Goal: Task Accomplishment & Management: Complete application form

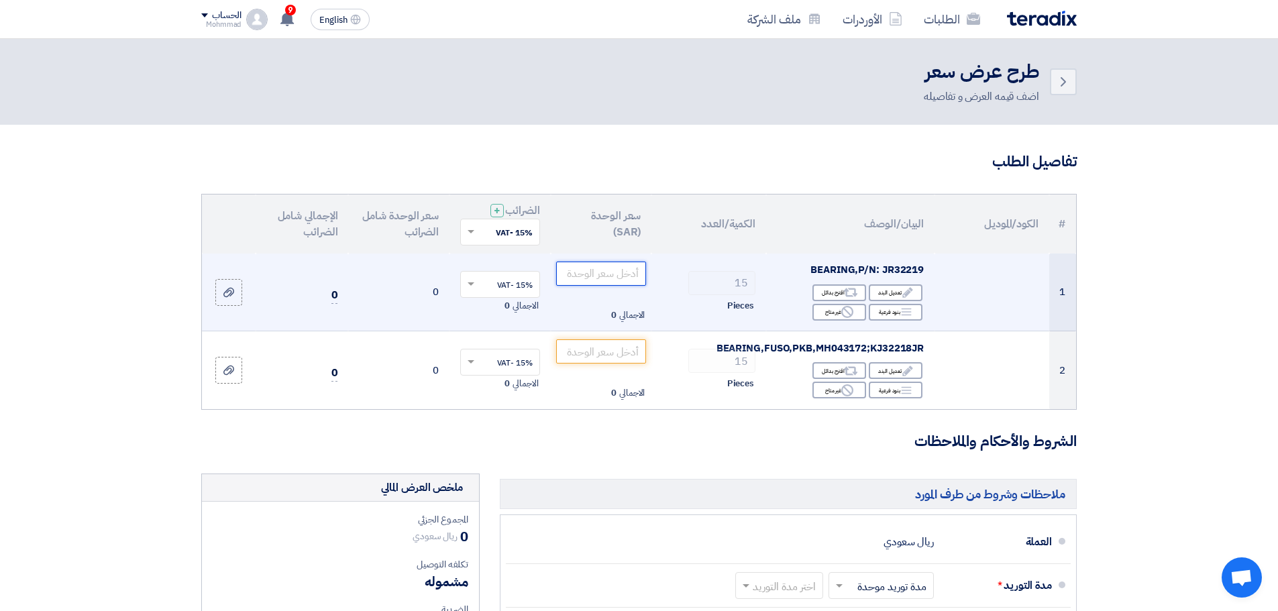
click at [605, 278] on input "number" at bounding box center [601, 274] width 91 height 24
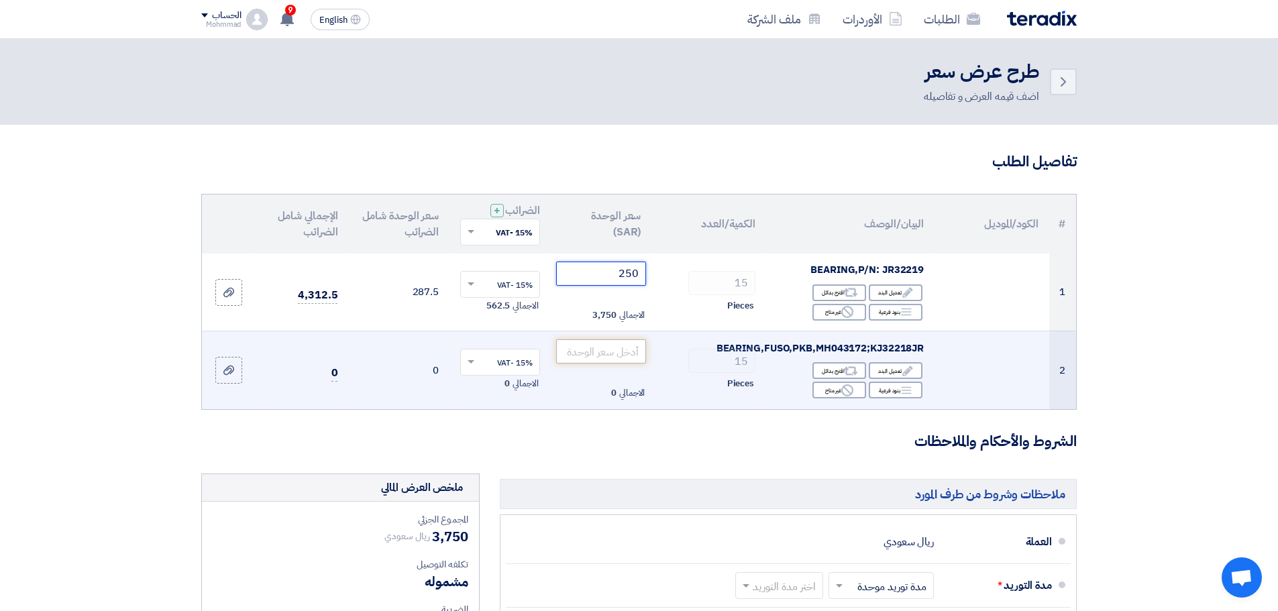
type input "250"
click at [625, 356] on input "number" at bounding box center [601, 351] width 91 height 24
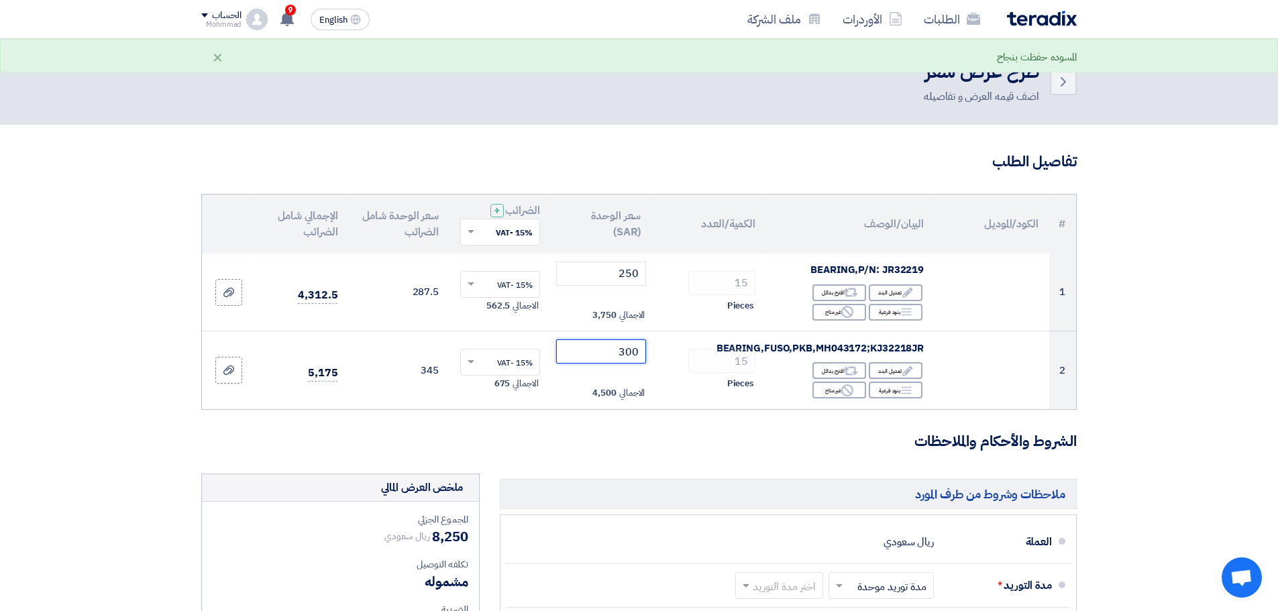
type input "300"
click at [1194, 377] on section "تفاصيل الطلب # الكود/الموديل البيان/الوصف الكمية/العدد سعر الوحدة (SAR) الضرائب…" at bounding box center [639, 553] width 1278 height 856
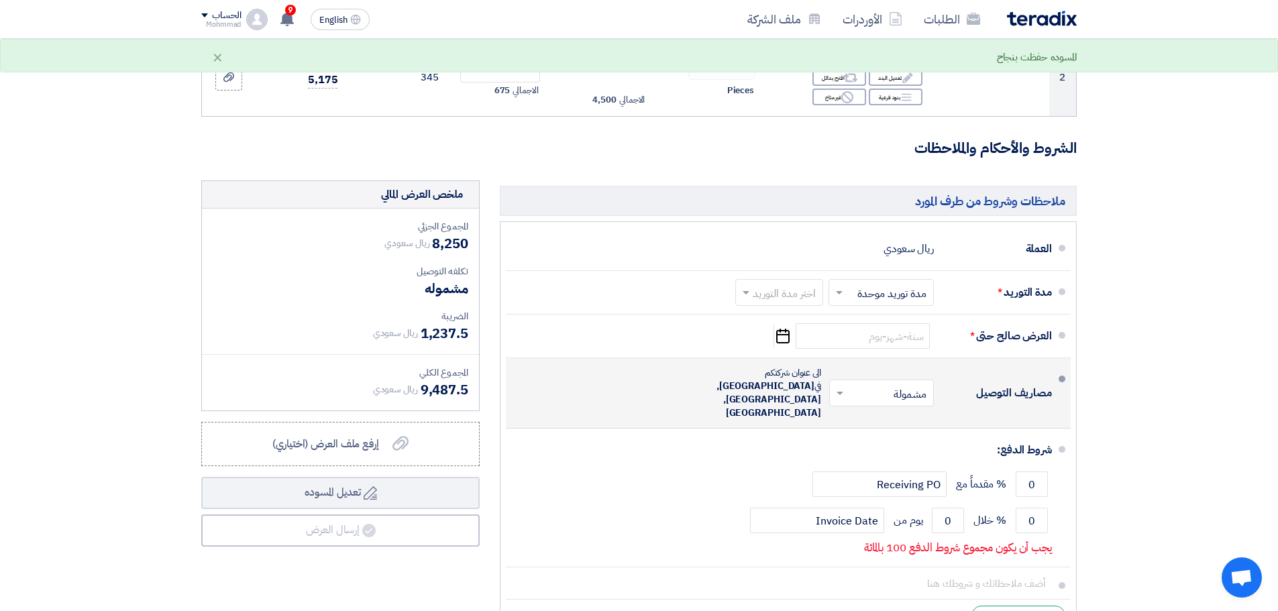
scroll to position [335, 0]
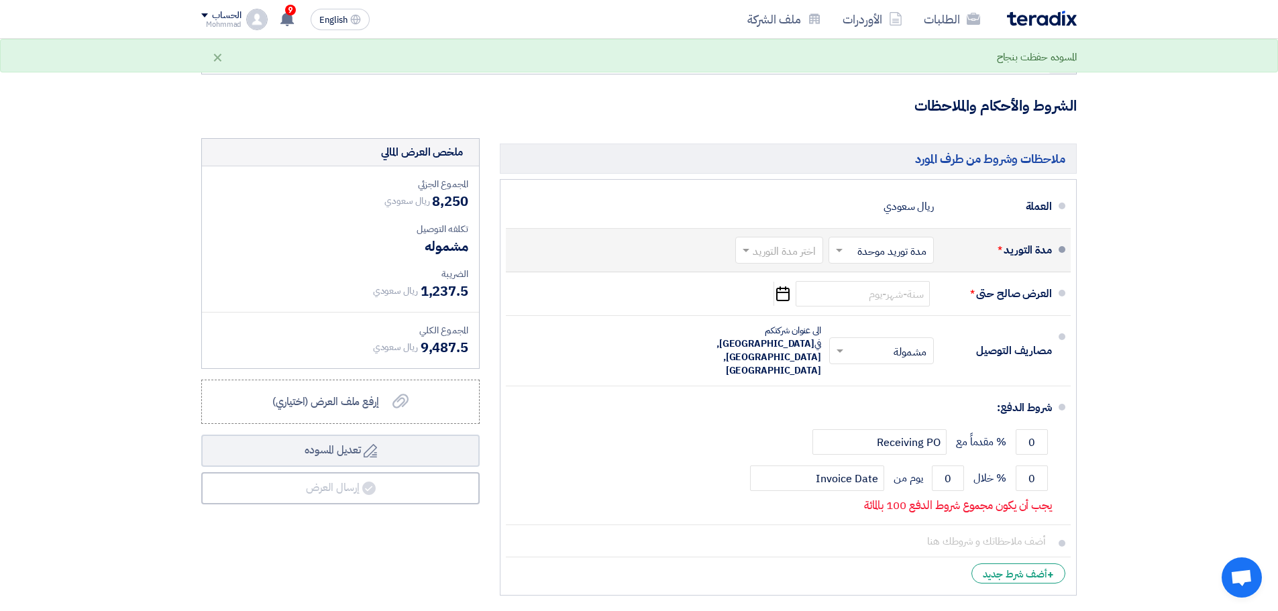
click at [777, 241] on div at bounding box center [779, 250] width 87 height 19
click at [788, 280] on span "(1-2) أيام" at bounding box center [797, 279] width 41 height 16
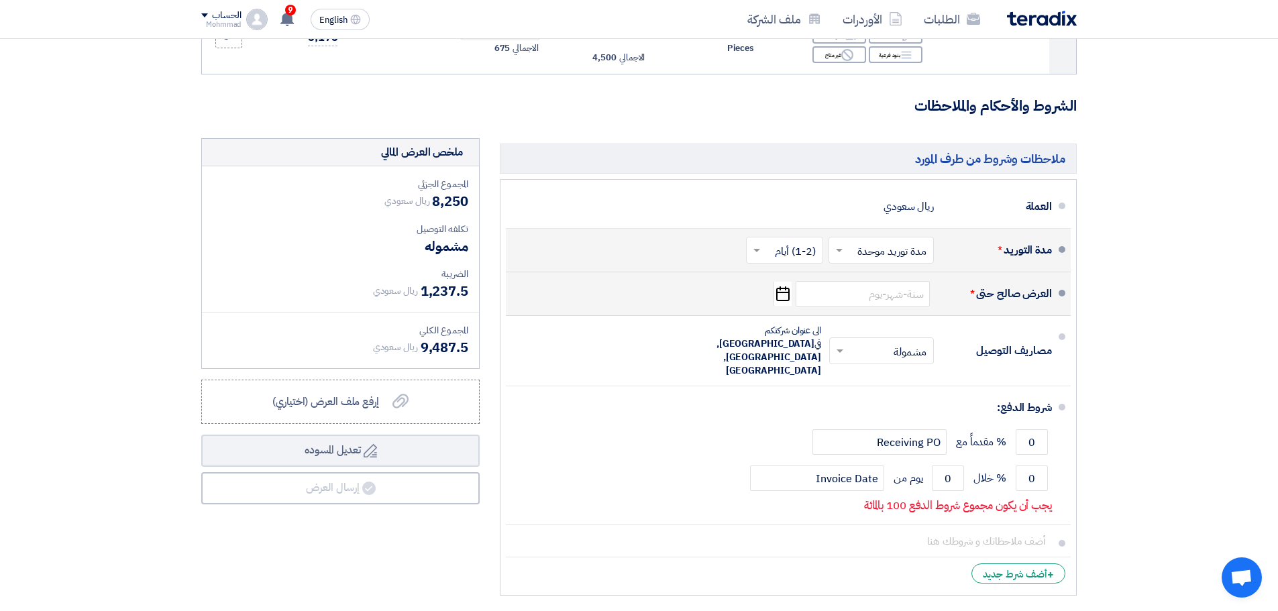
click at [781, 293] on use "button" at bounding box center [782, 293] width 13 height 15
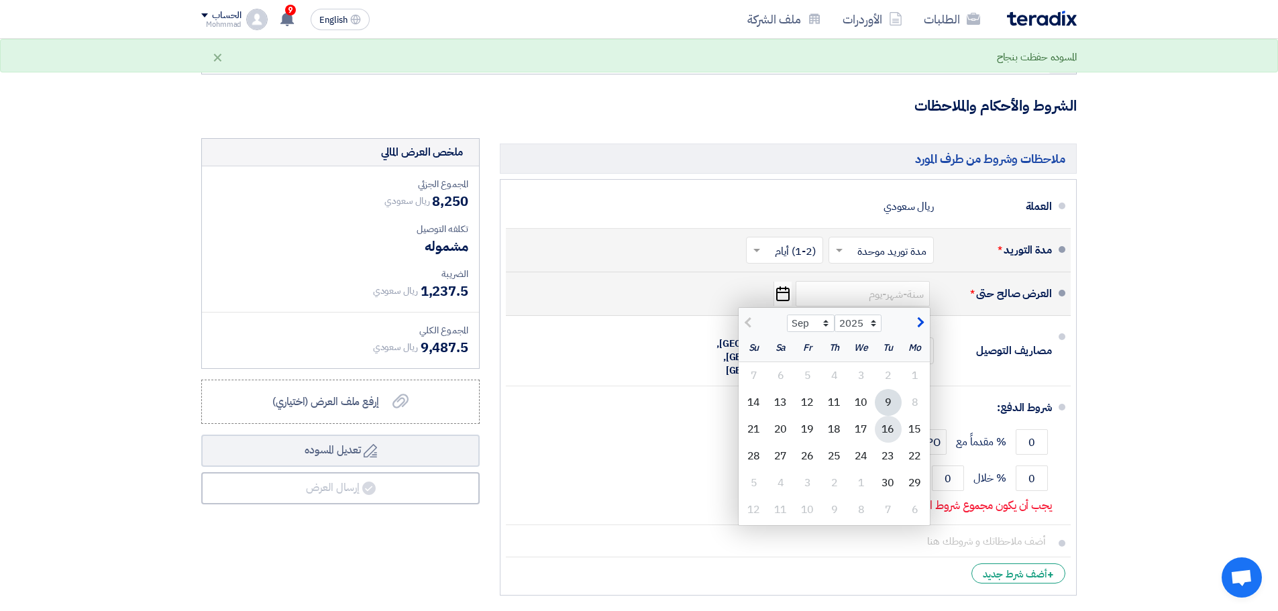
click at [889, 434] on div "16" at bounding box center [888, 429] width 27 height 27
type input "[DATE]"
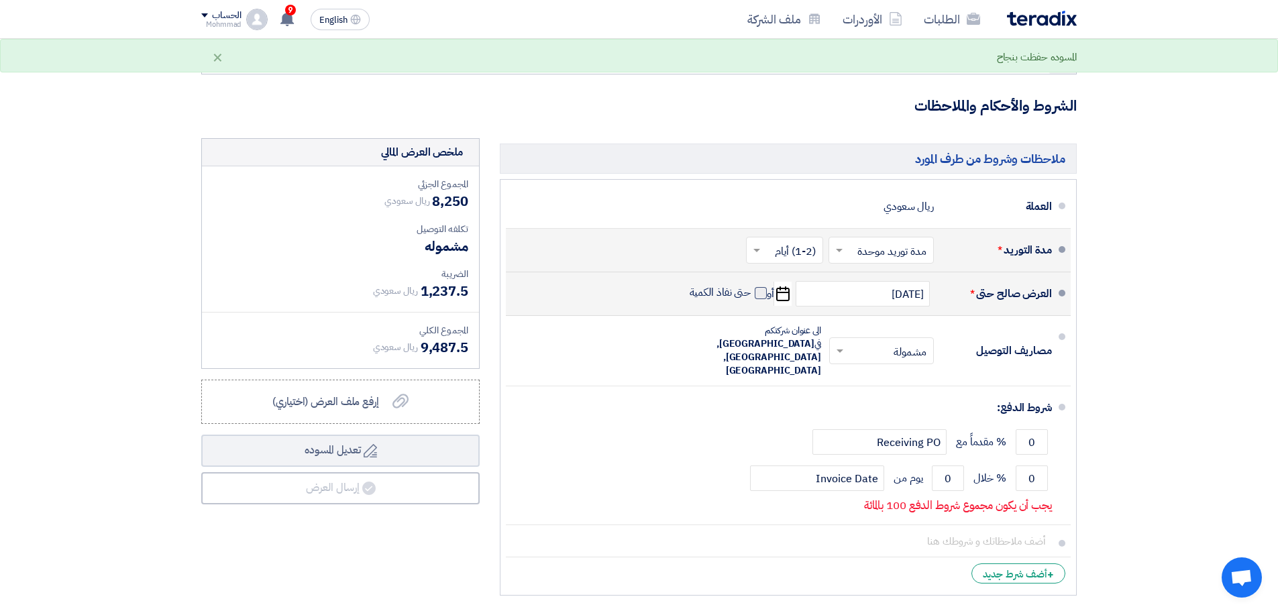
click at [757, 296] on span at bounding box center [760, 293] width 12 height 12
click at [751, 296] on input "حتى نفاذ الكمية" at bounding box center [719, 298] width 64 height 25
checkbox input "true"
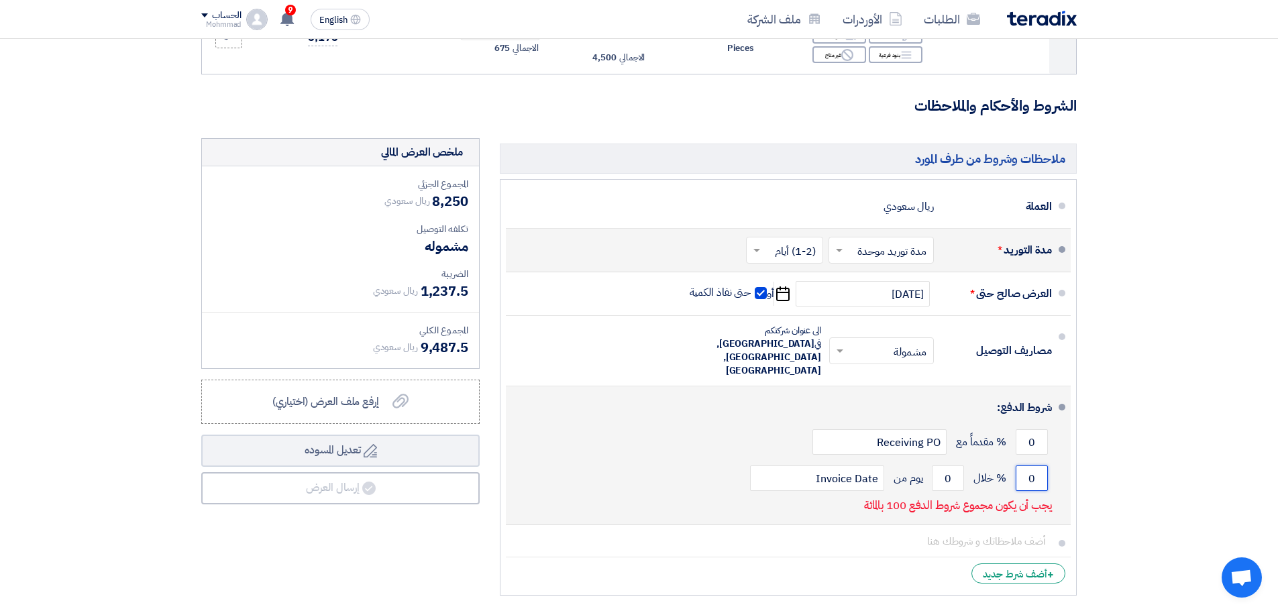
click at [1029, 465] on input "0" at bounding box center [1031, 477] width 32 height 25
click at [1027, 465] on input "0" at bounding box center [1031, 477] width 32 height 25
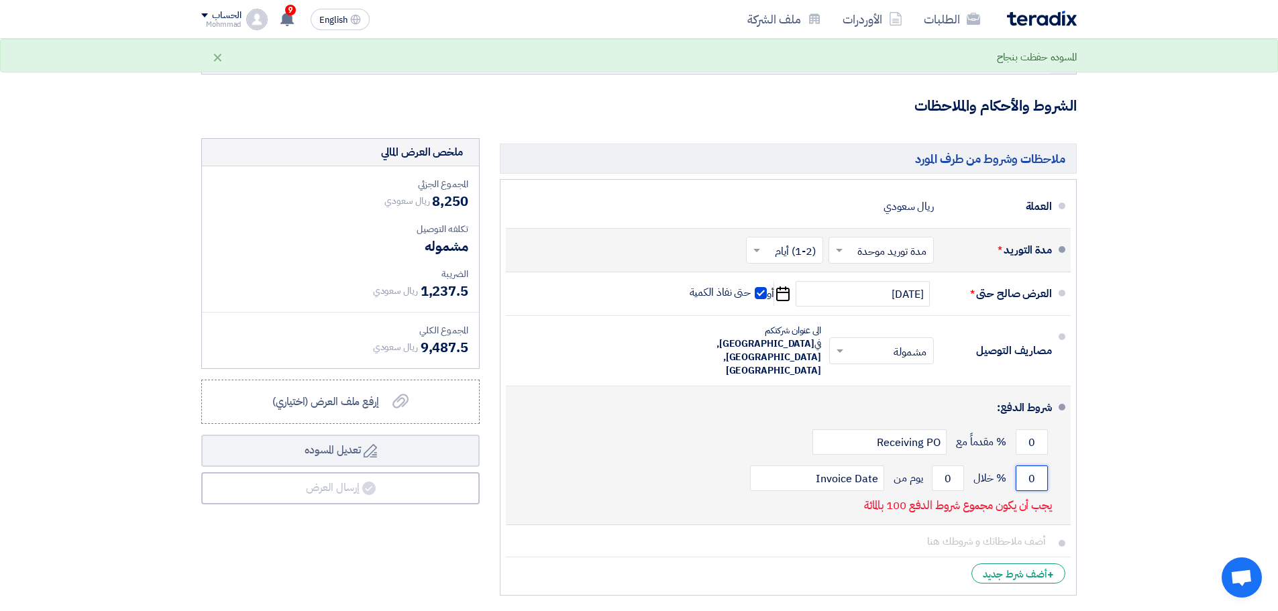
click at [1026, 465] on input "0" at bounding box center [1031, 477] width 32 height 25
type input "100"
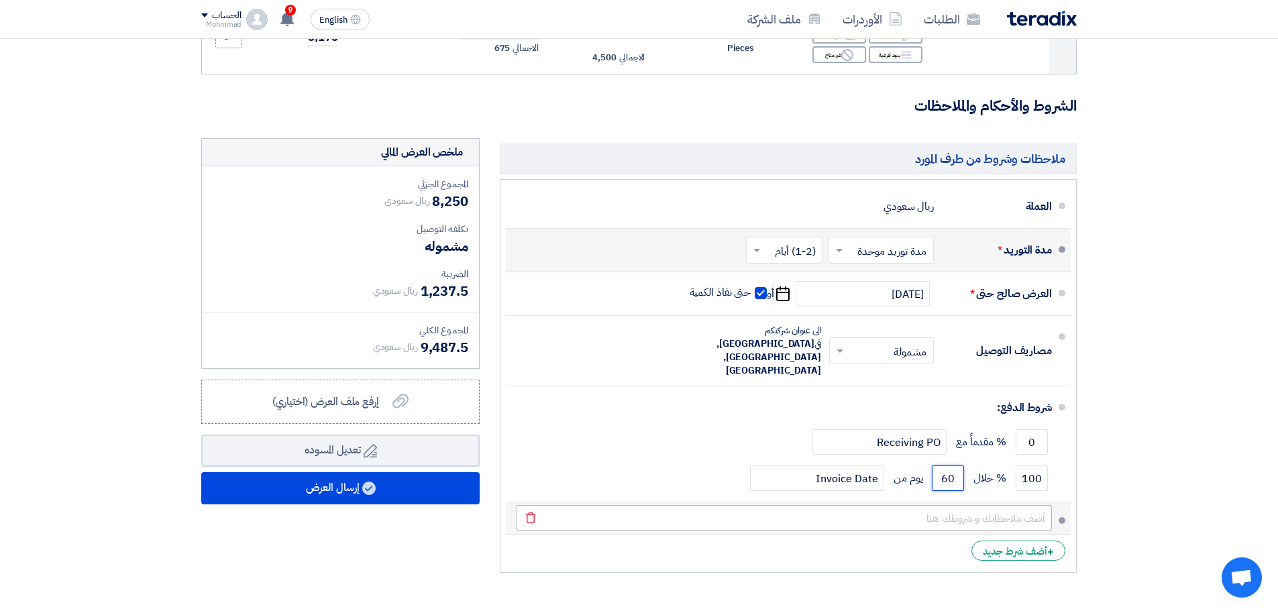
type input "60"
click at [990, 505] on input "text" at bounding box center [783, 517] width 535 height 25
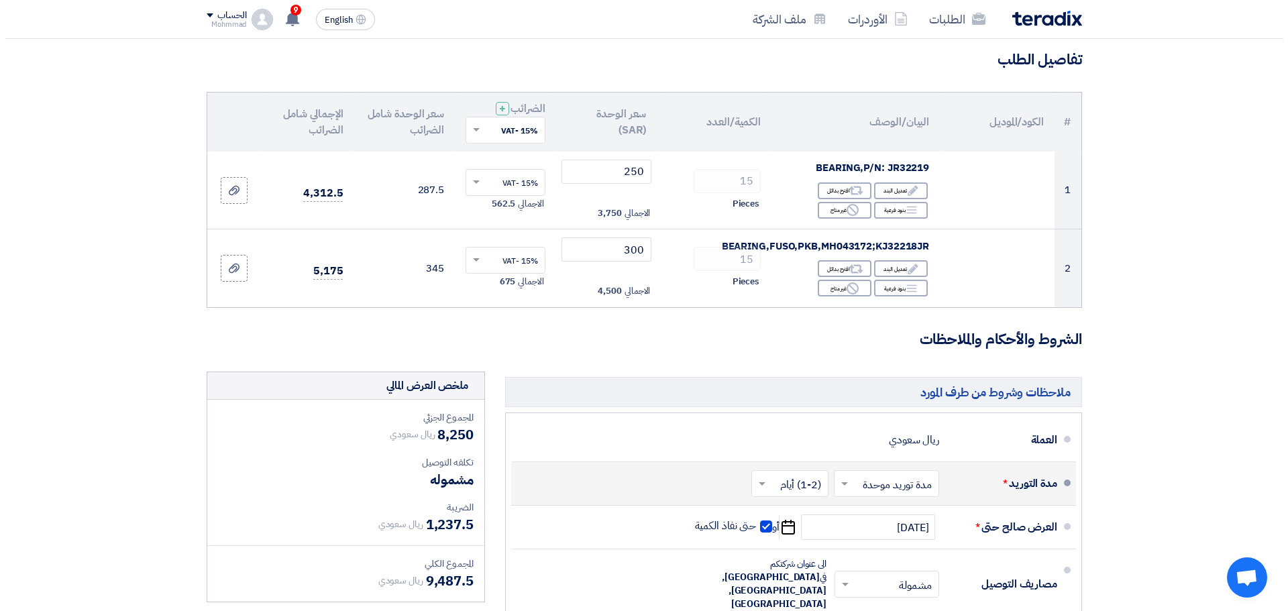
scroll to position [402, 0]
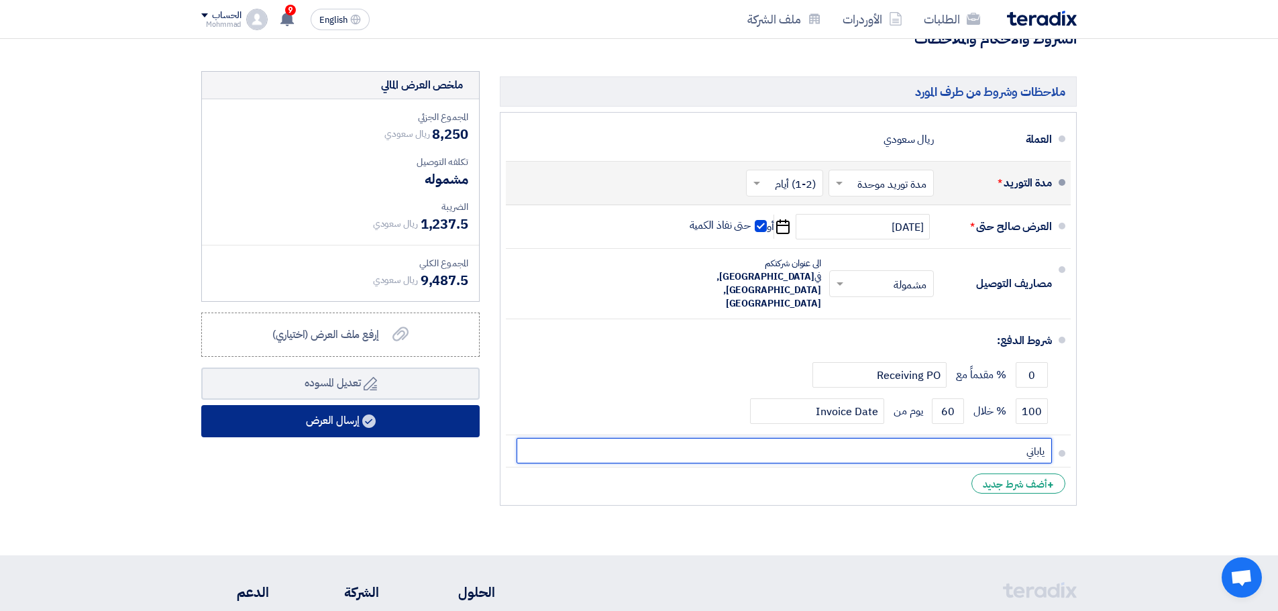
type input "ياباني"
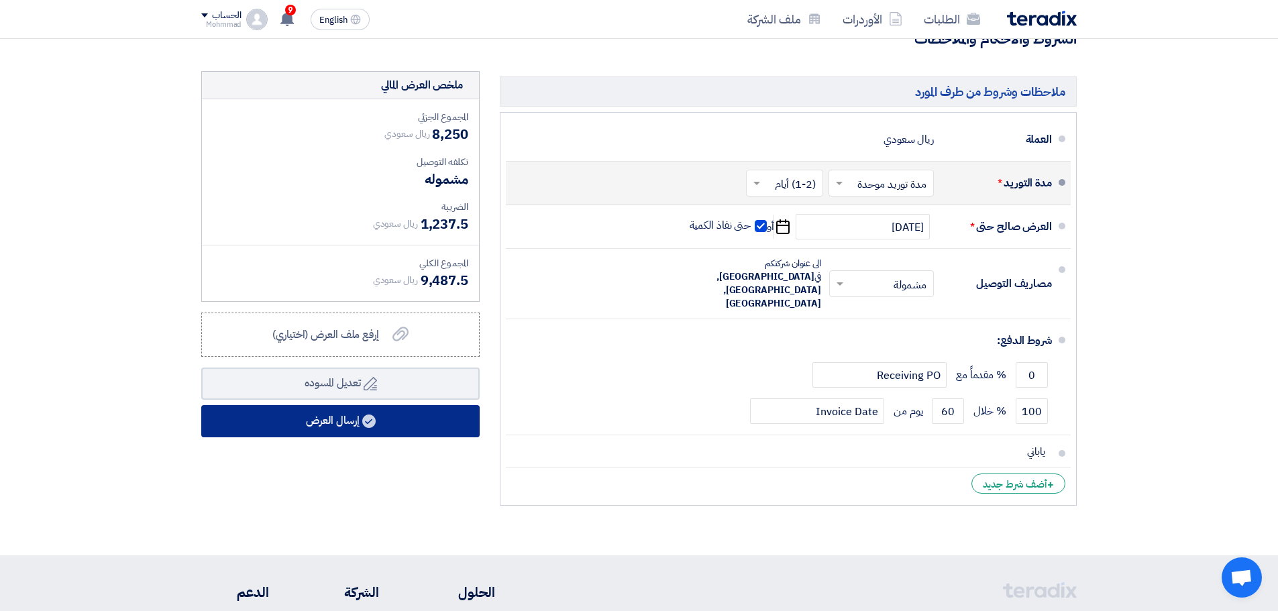
click at [337, 425] on button "إرسال العرض" at bounding box center [340, 421] width 278 height 32
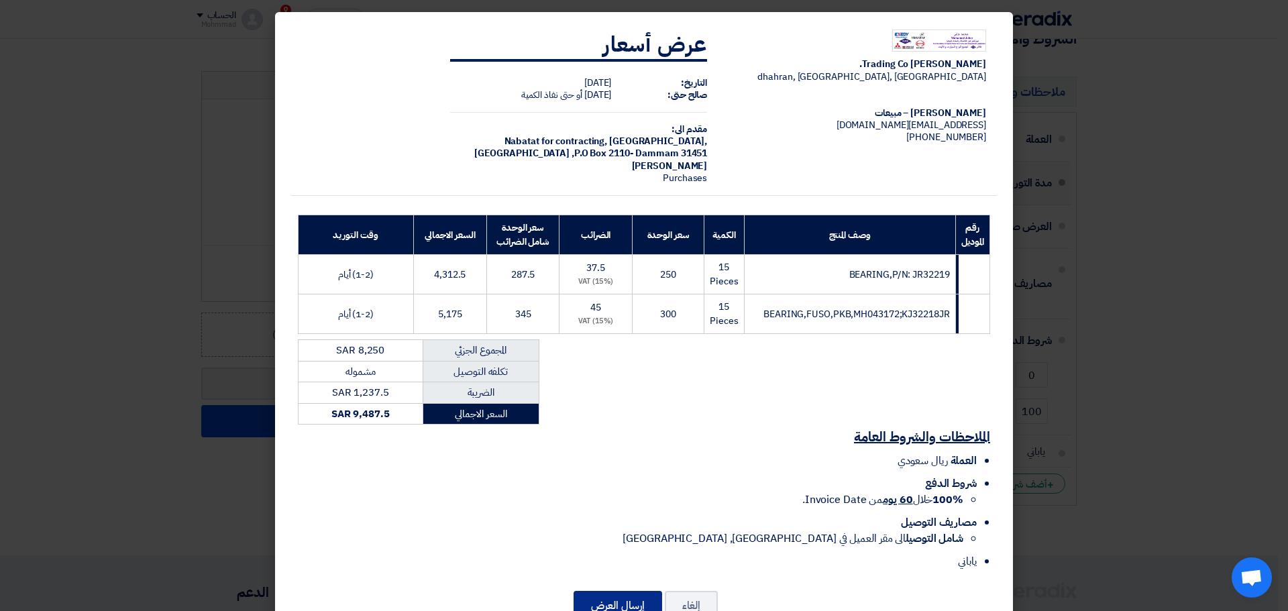
click at [628, 595] on button "إرسال العرض" at bounding box center [617, 606] width 89 height 30
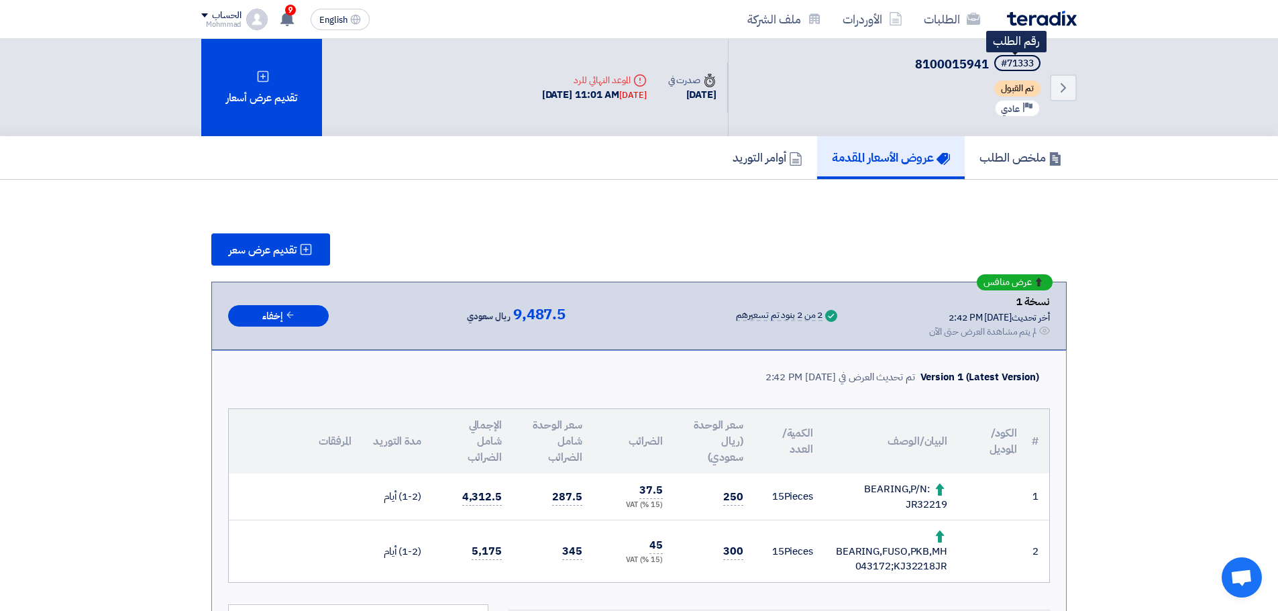
click at [1021, 65] on div "#71333" at bounding box center [1017, 63] width 33 height 9
copy div "71333"
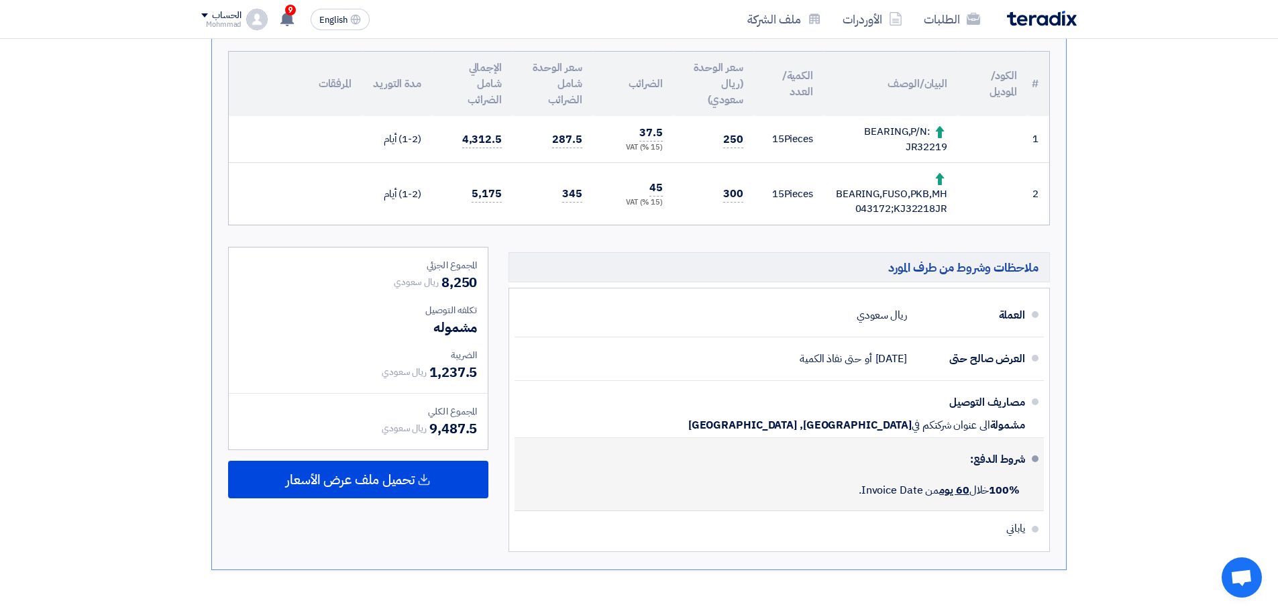
scroll to position [335, 0]
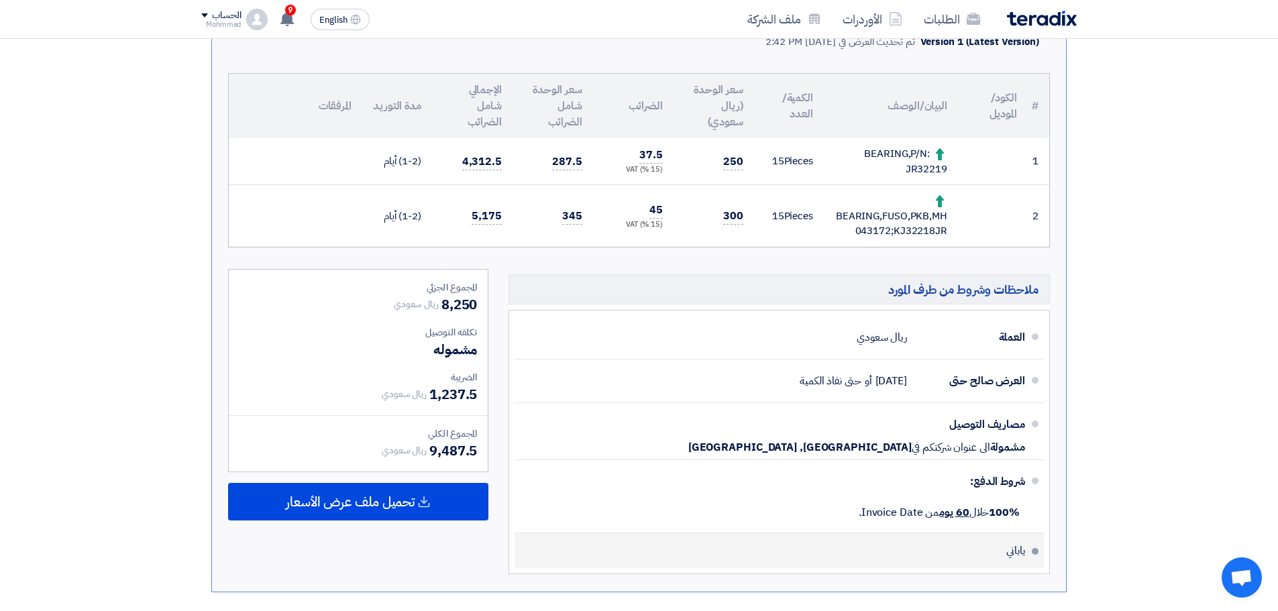
click at [952, 547] on li "ياباني" at bounding box center [778, 550] width 529 height 35
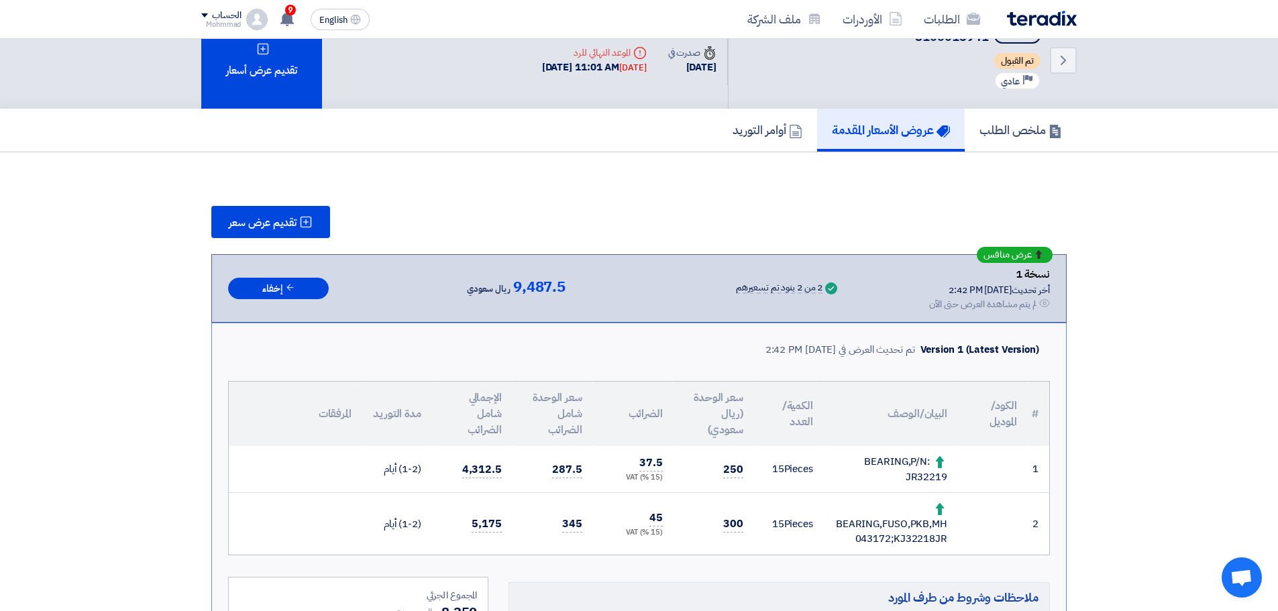
scroll to position [0, 0]
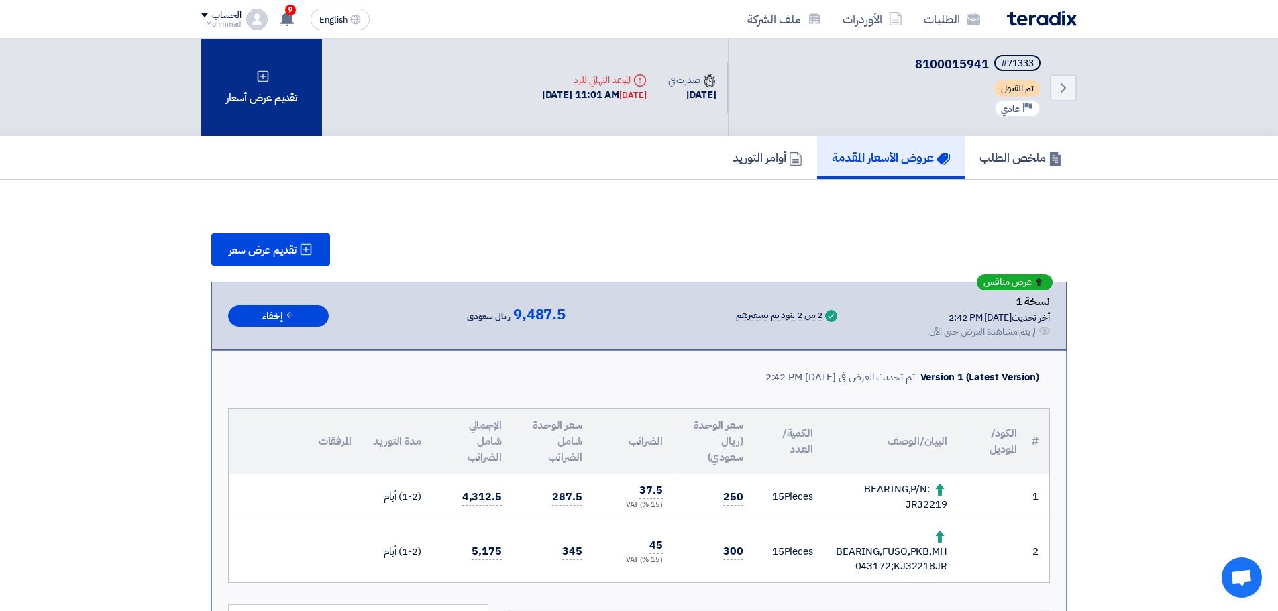
click at [275, 111] on div "تقديم عرض أسعار" at bounding box center [261, 87] width 121 height 97
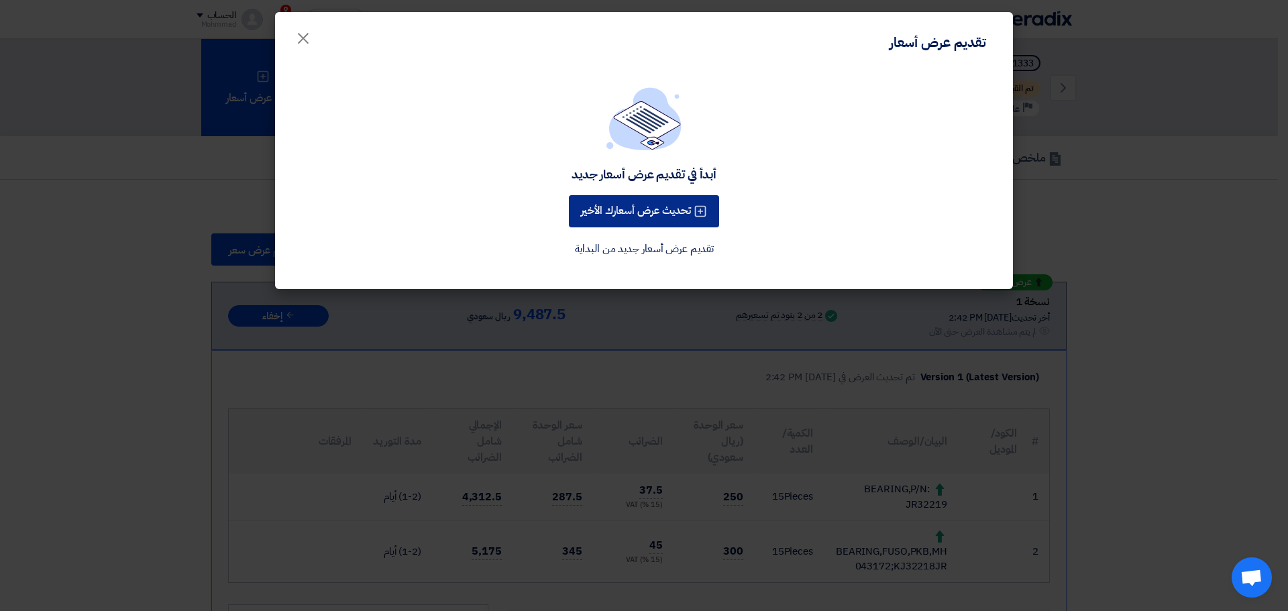
click at [655, 215] on button "تحديث عرض أسعارك الأخير" at bounding box center [644, 211] width 150 height 32
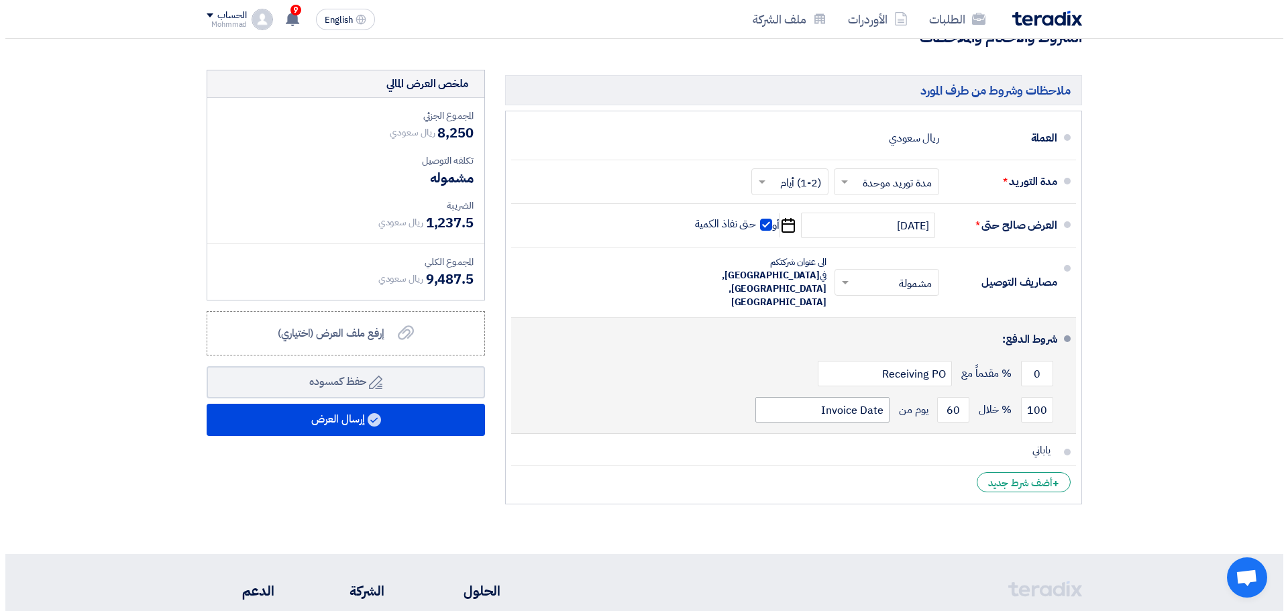
scroll to position [441, 0]
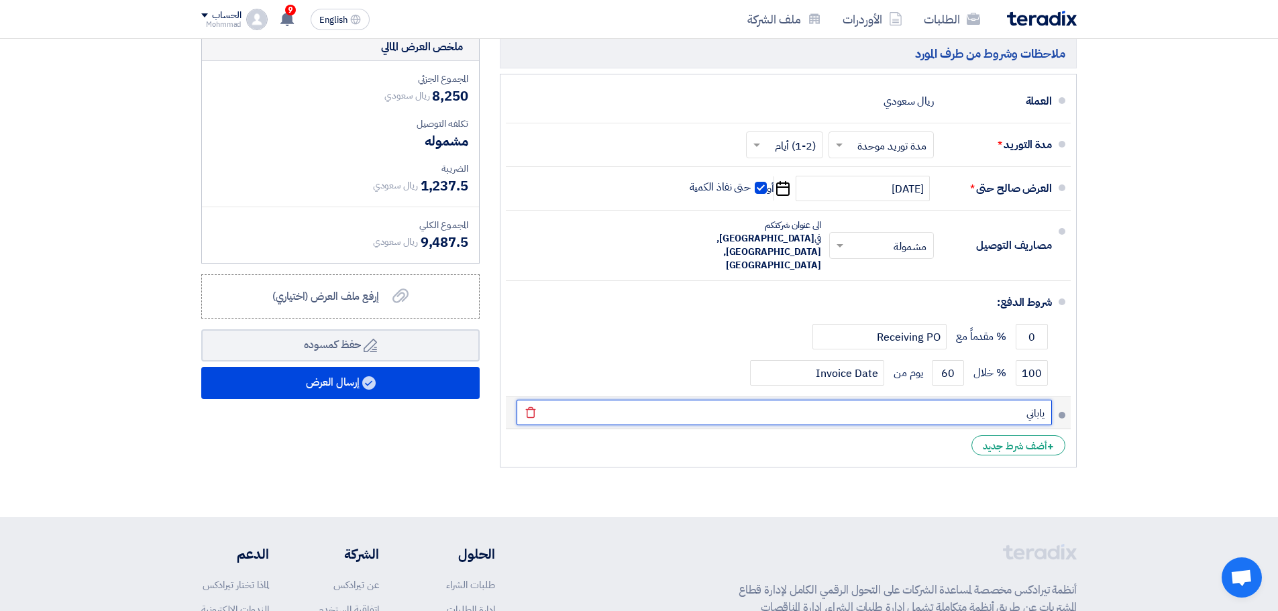
click at [909, 400] on input "ياباني" at bounding box center [783, 412] width 535 height 25
paste input "001954"
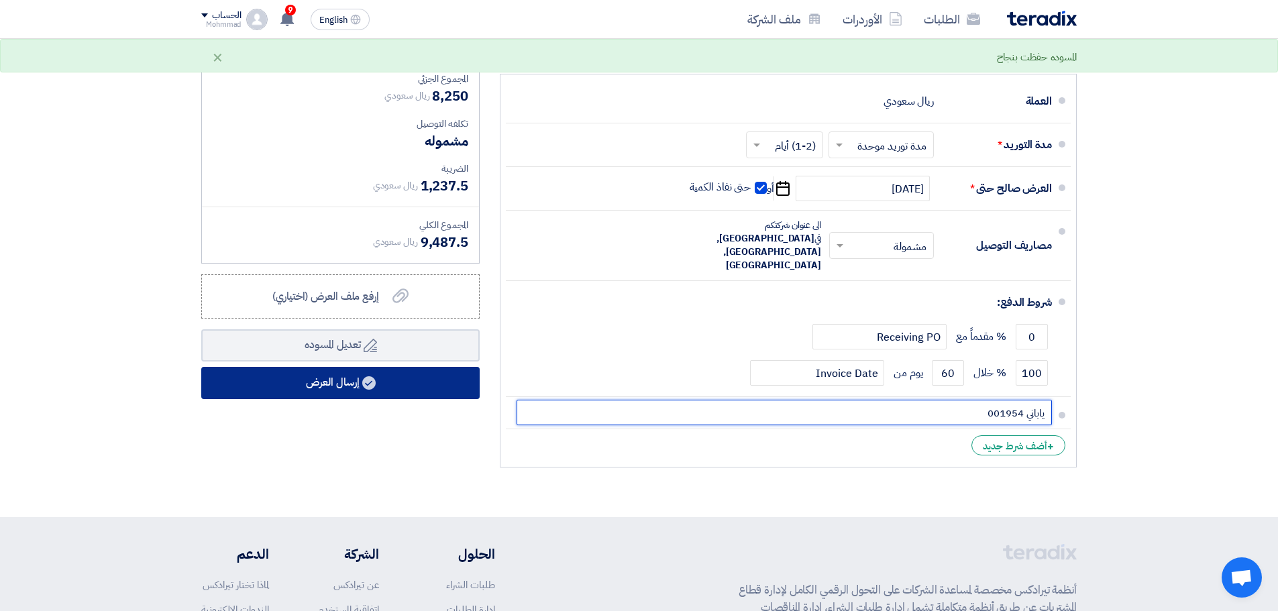
type input "ياباني 001954"
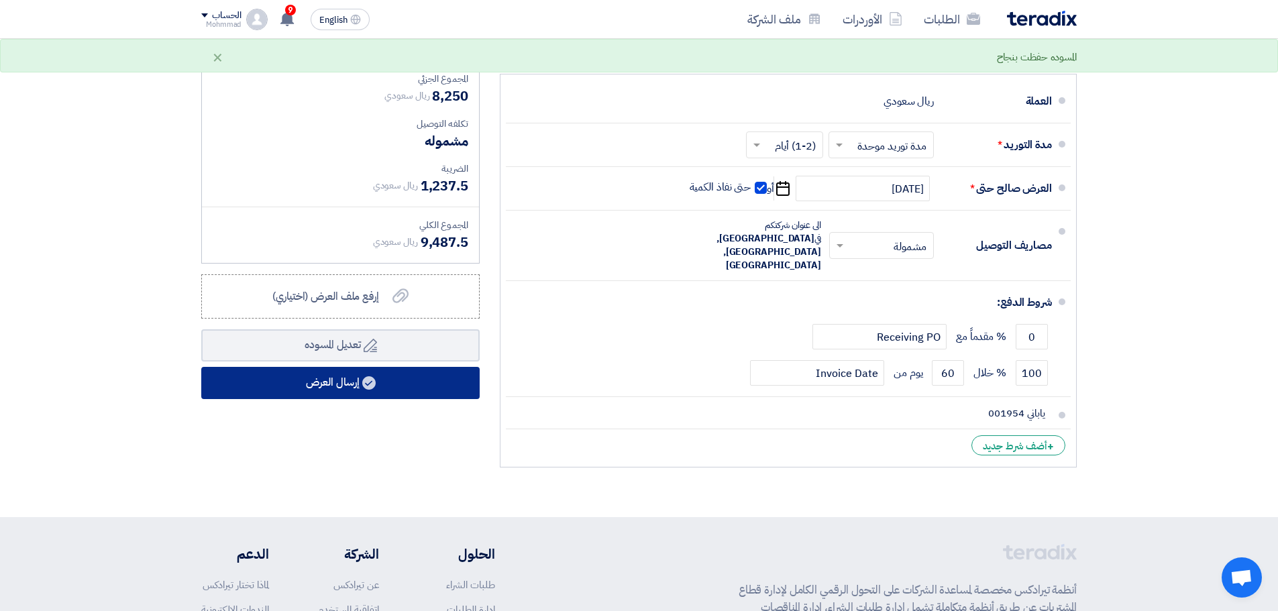
click at [347, 388] on button "إرسال العرض" at bounding box center [340, 383] width 278 height 32
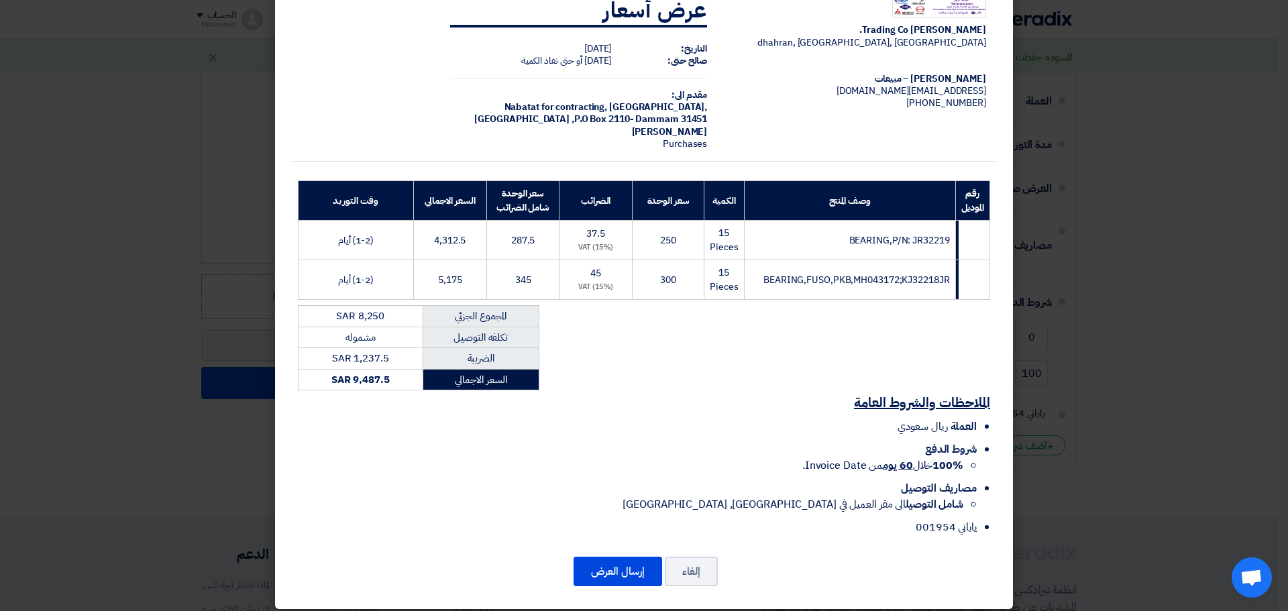
scroll to position [44, 0]
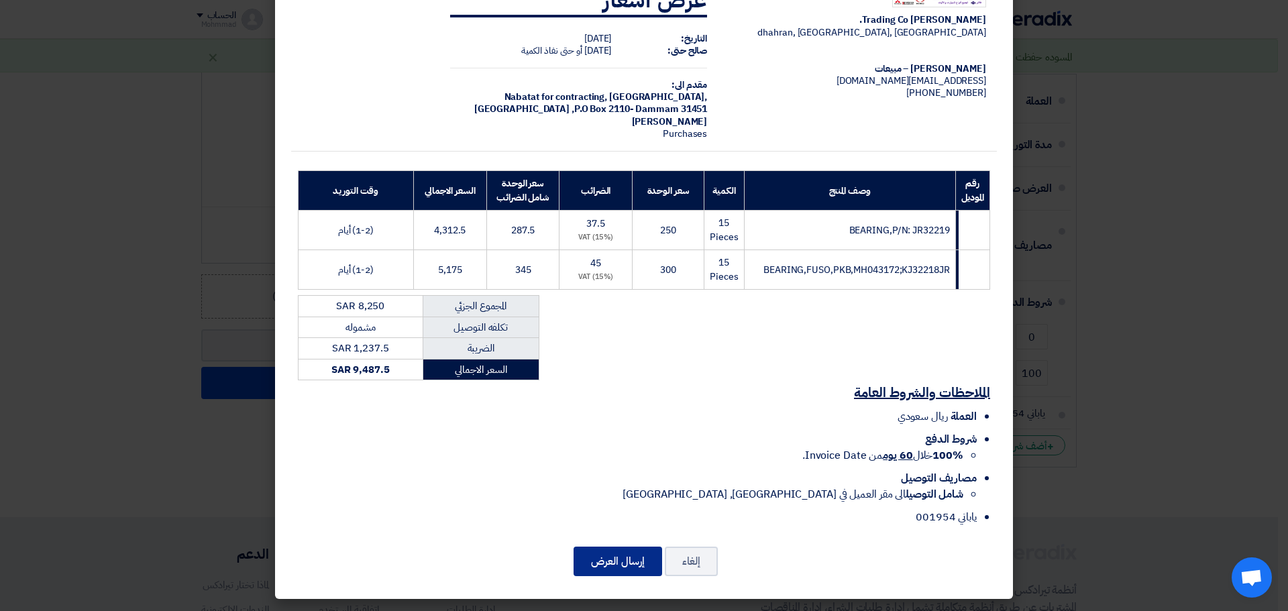
click at [616, 553] on button "إرسال العرض" at bounding box center [617, 562] width 89 height 30
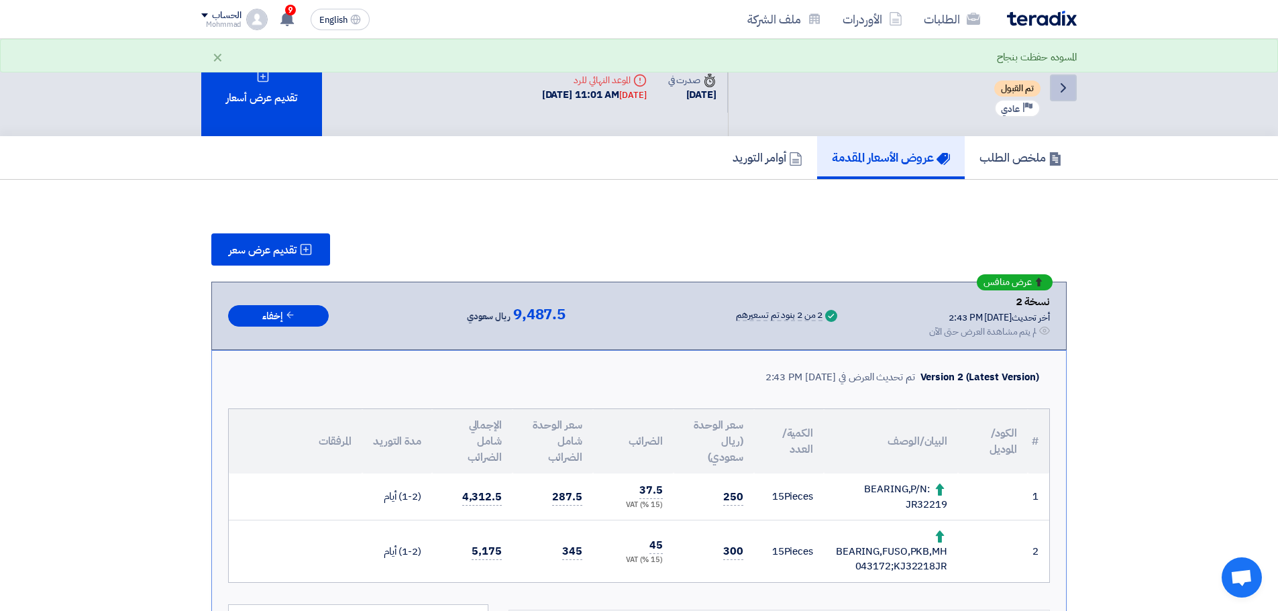
click at [1070, 85] on icon "Back" at bounding box center [1063, 88] width 16 height 16
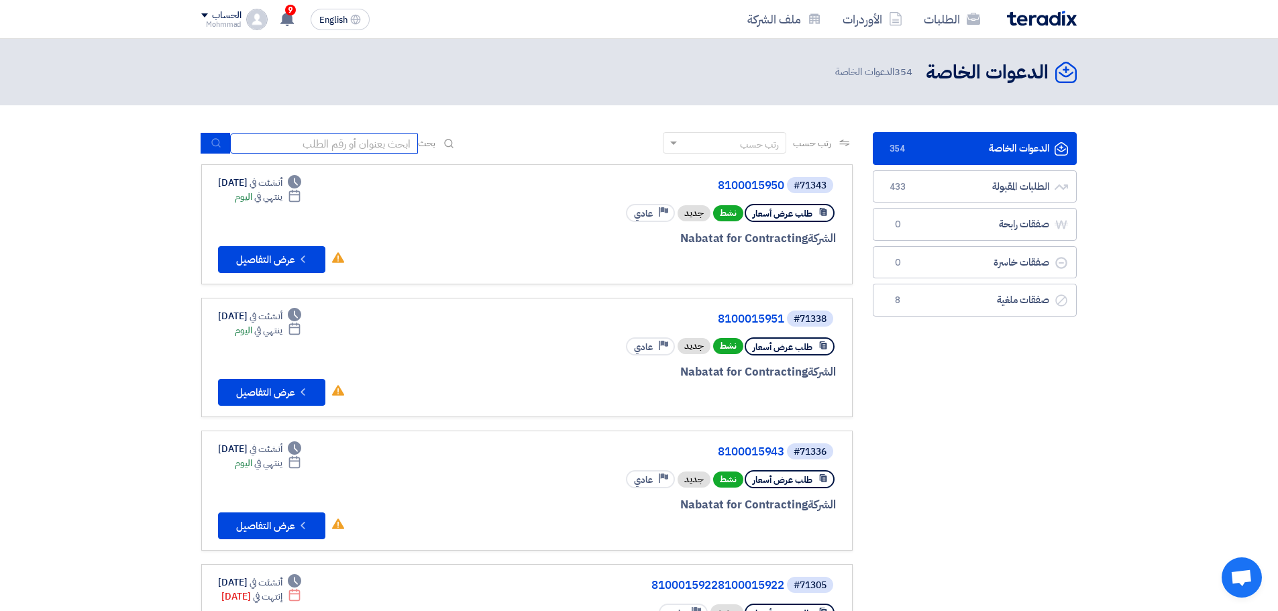
click at [256, 145] on input at bounding box center [324, 143] width 188 height 20
paste input "8100015943"
type input "8100015943"
click at [210, 145] on button "submit" at bounding box center [216, 143] width 30 height 21
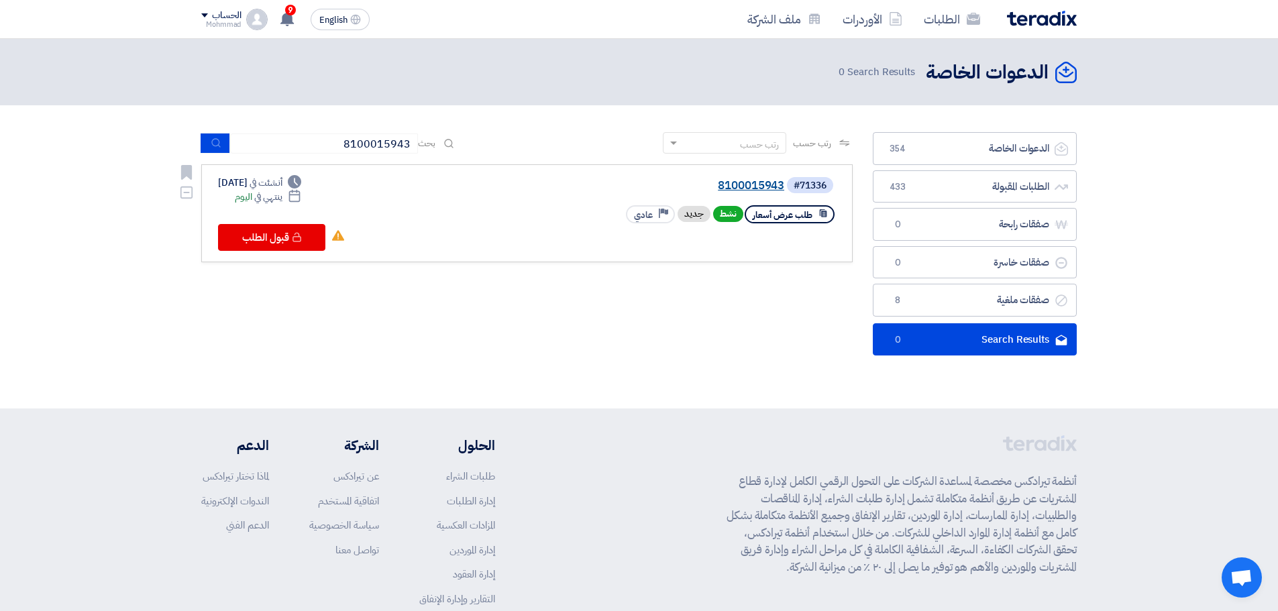
click at [736, 186] on link "8100015943" at bounding box center [650, 186] width 268 height 12
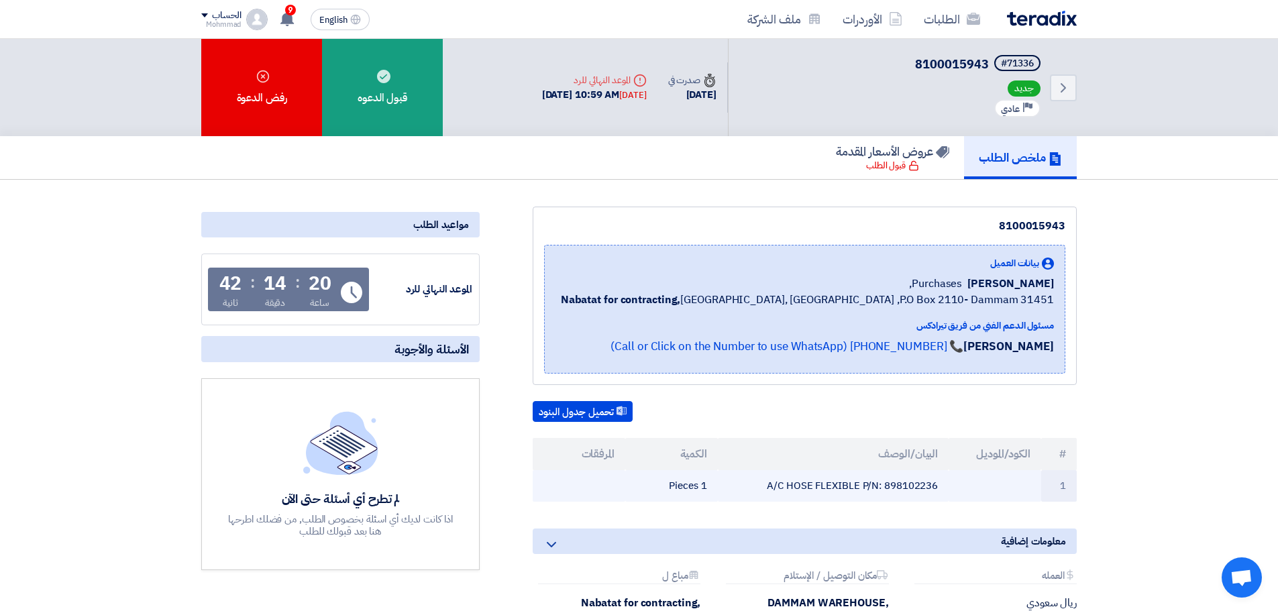
click at [919, 486] on td "A/C HOSE FLEXIBLE P/N: 898102236" at bounding box center [833, 486] width 231 height 32
copy td "898102236"
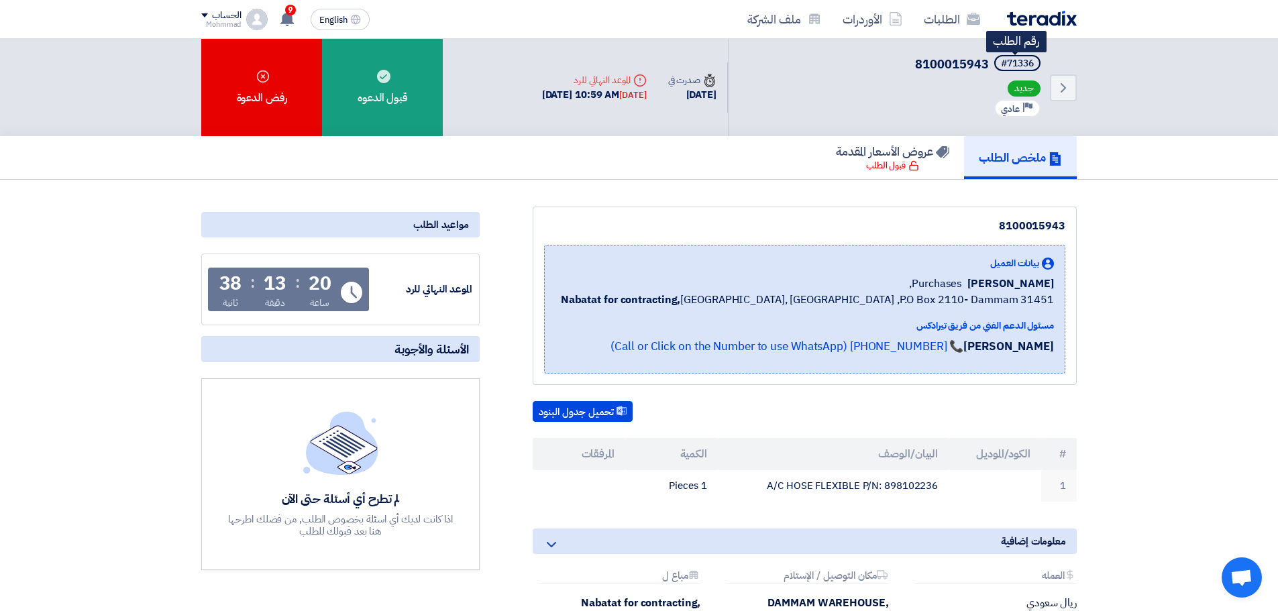
click at [1016, 65] on div "#71336" at bounding box center [1017, 63] width 33 height 9
copy div "71336"
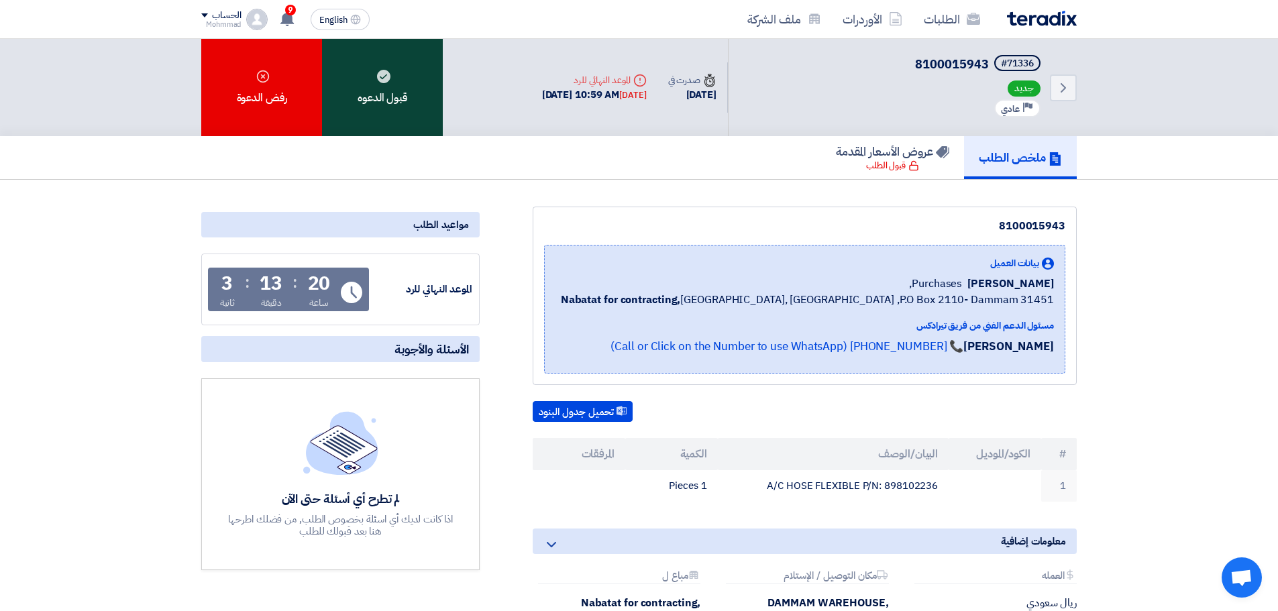
click at [418, 101] on div "قبول الدعوه" at bounding box center [382, 87] width 121 height 97
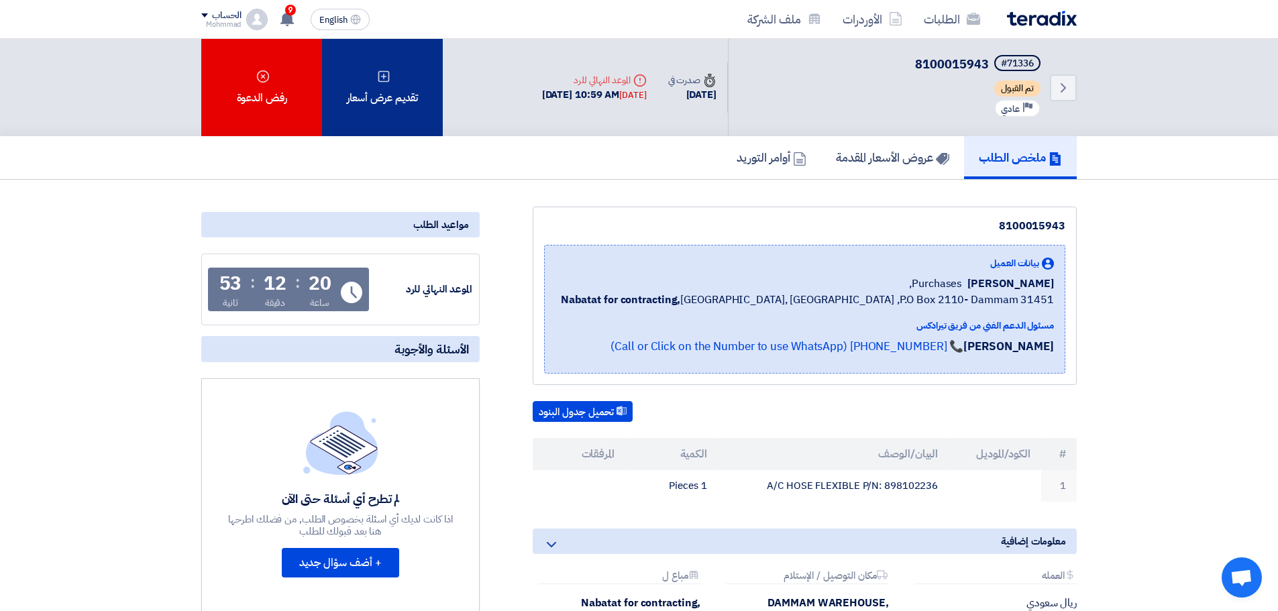
click at [376, 80] on div "تقديم عرض أسعار" at bounding box center [382, 87] width 121 height 97
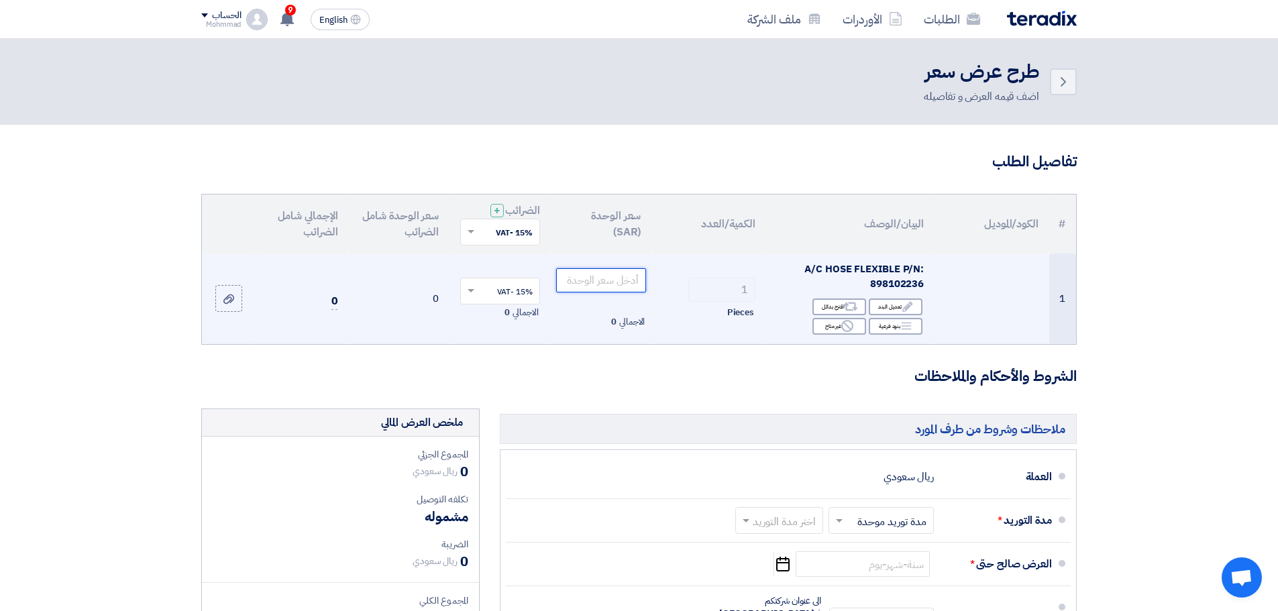
click at [608, 284] on input "number" at bounding box center [601, 280] width 91 height 24
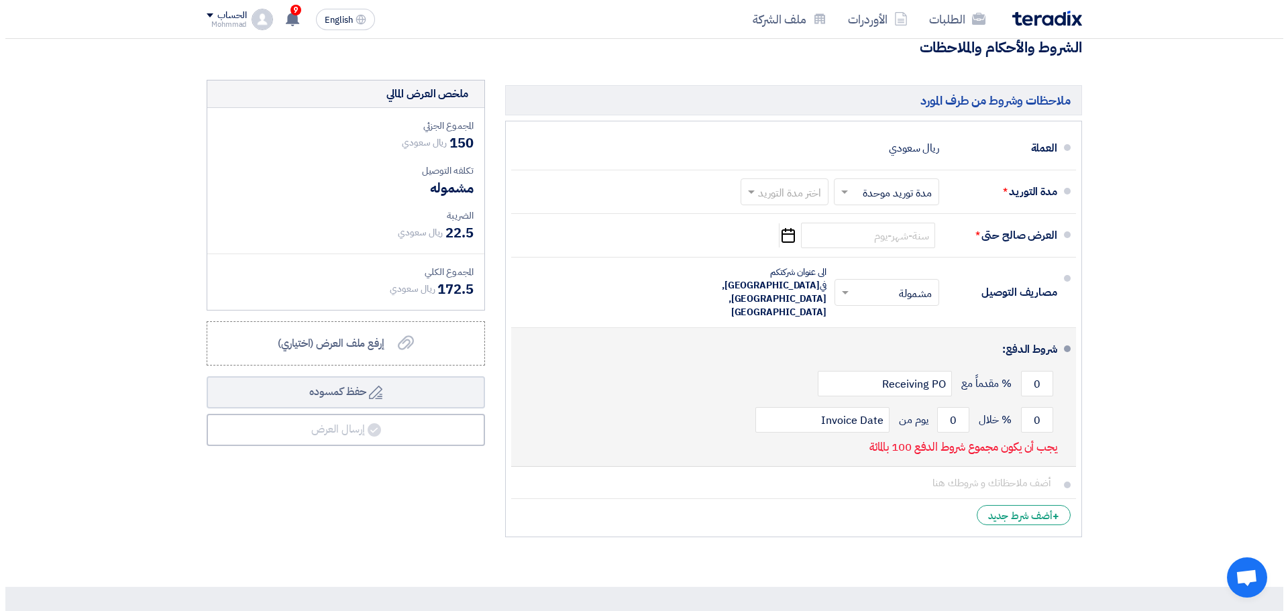
scroll to position [335, 0]
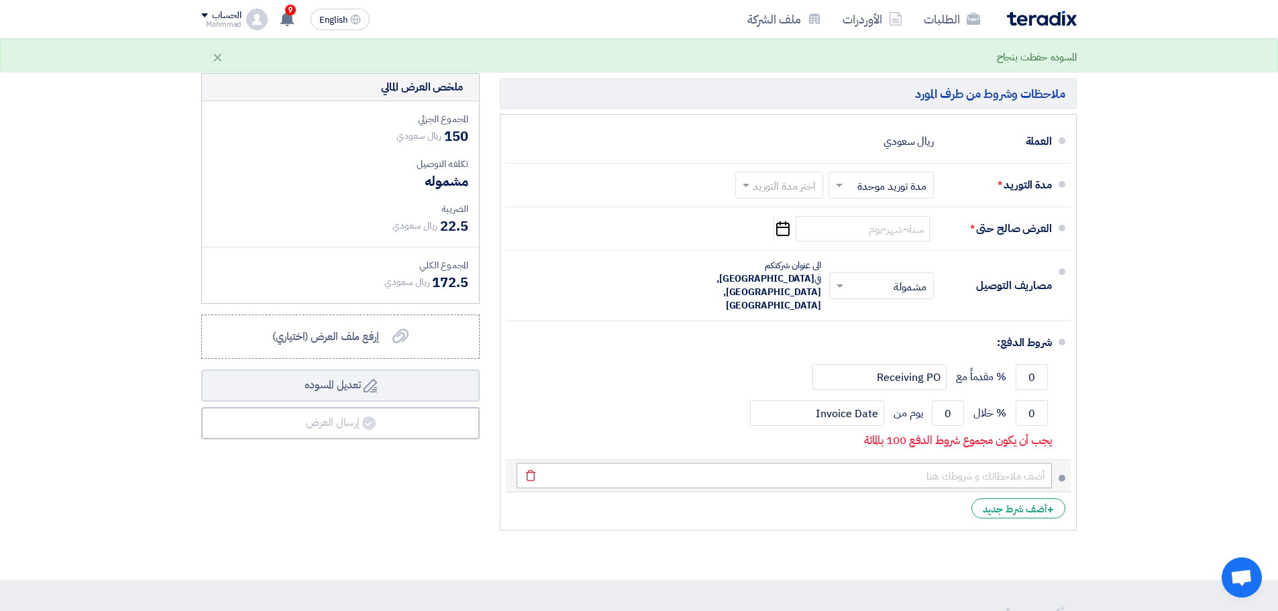
type input "150"
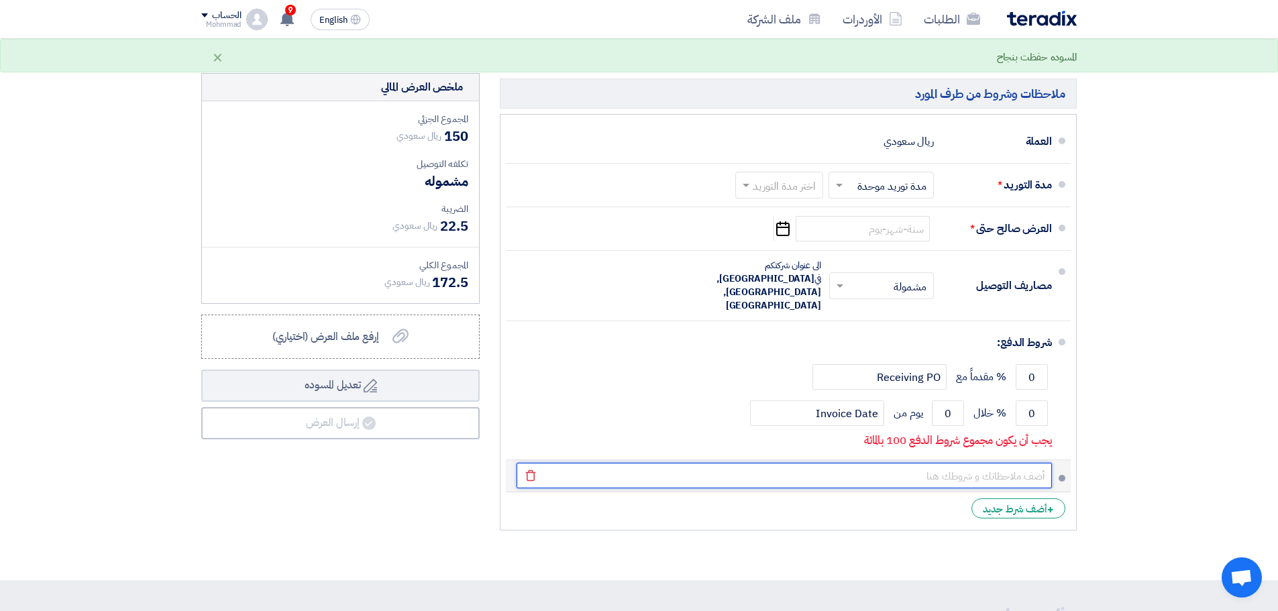
click at [908, 463] on input "text" at bounding box center [783, 475] width 535 height 25
paste input "001955"
type input "001955"
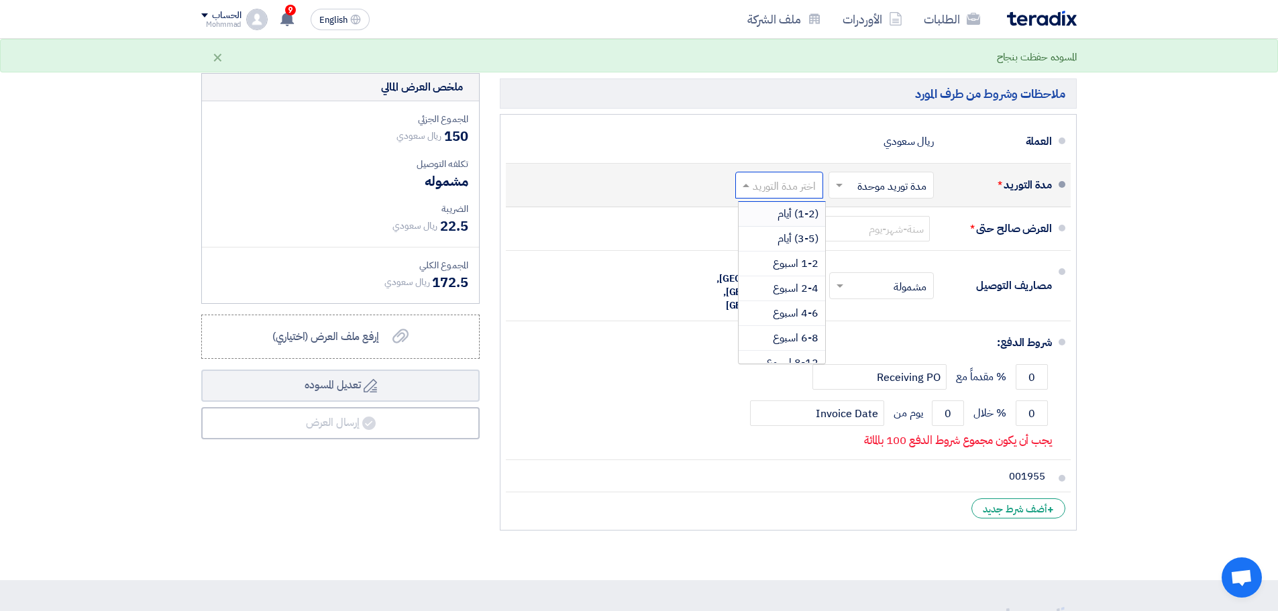
click at [796, 183] on input "text" at bounding box center [776, 186] width 81 height 19
click at [801, 206] on span "(1-2) أيام" at bounding box center [797, 214] width 41 height 16
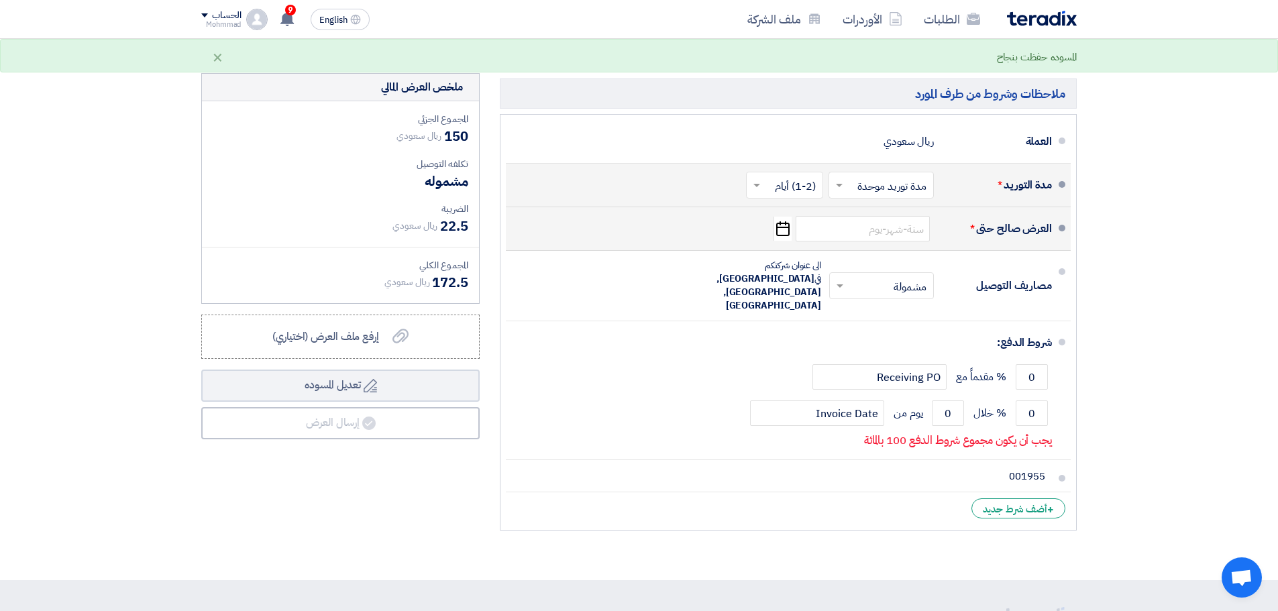
click at [788, 224] on use "button" at bounding box center [782, 228] width 13 height 15
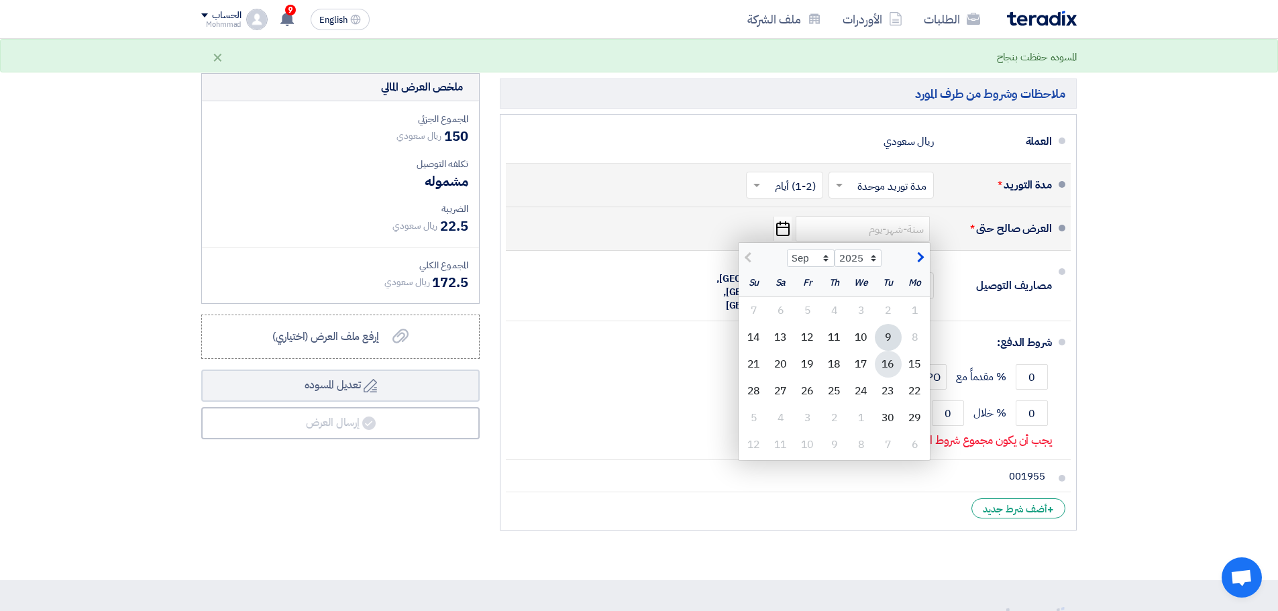
click at [881, 363] on div "16" at bounding box center [888, 364] width 27 height 27
type input "[DATE]"
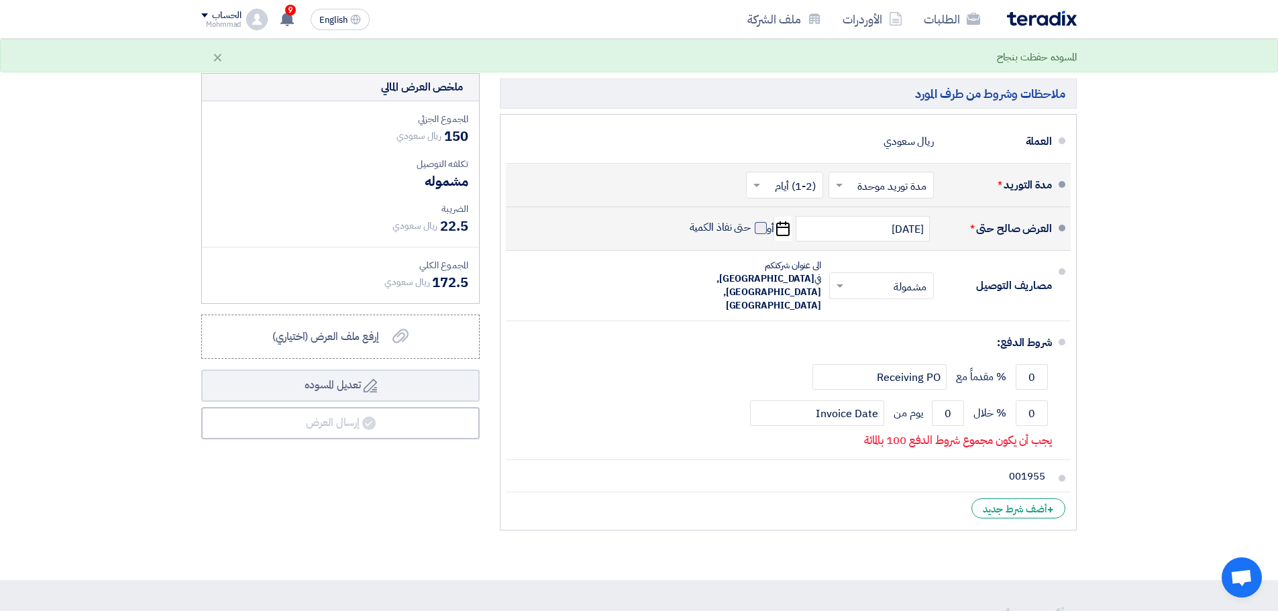
click at [758, 226] on span at bounding box center [760, 228] width 12 height 12
click at [751, 226] on input "حتى نفاذ الكمية" at bounding box center [719, 233] width 64 height 25
checkbox input "true"
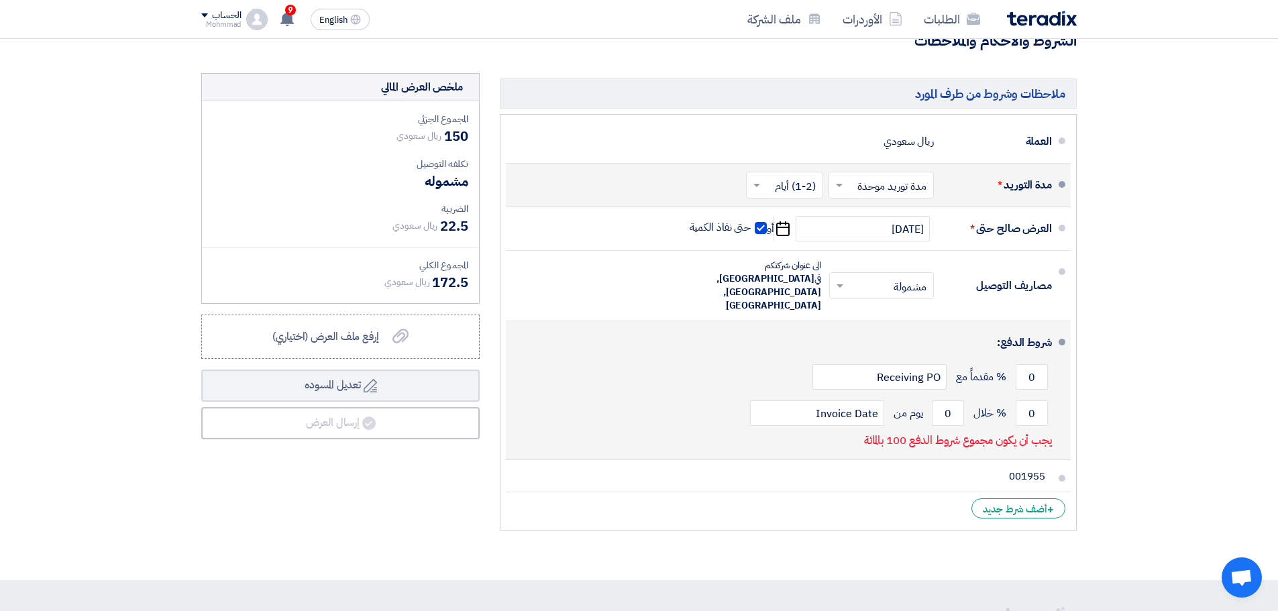
click at [1036, 400] on div "0 % خلال 0 يوم من Invoice Date" at bounding box center [783, 413] width 535 height 36
click at [1038, 400] on input "0" at bounding box center [1031, 412] width 32 height 25
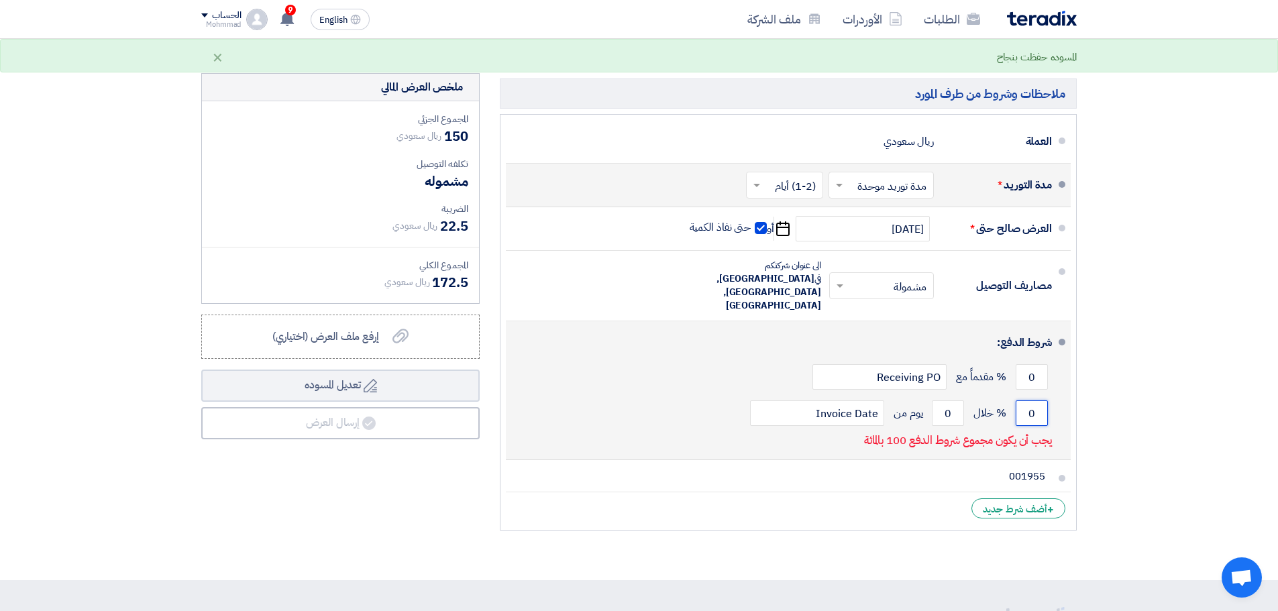
click at [1038, 400] on input "0" at bounding box center [1031, 412] width 32 height 25
type input "100"
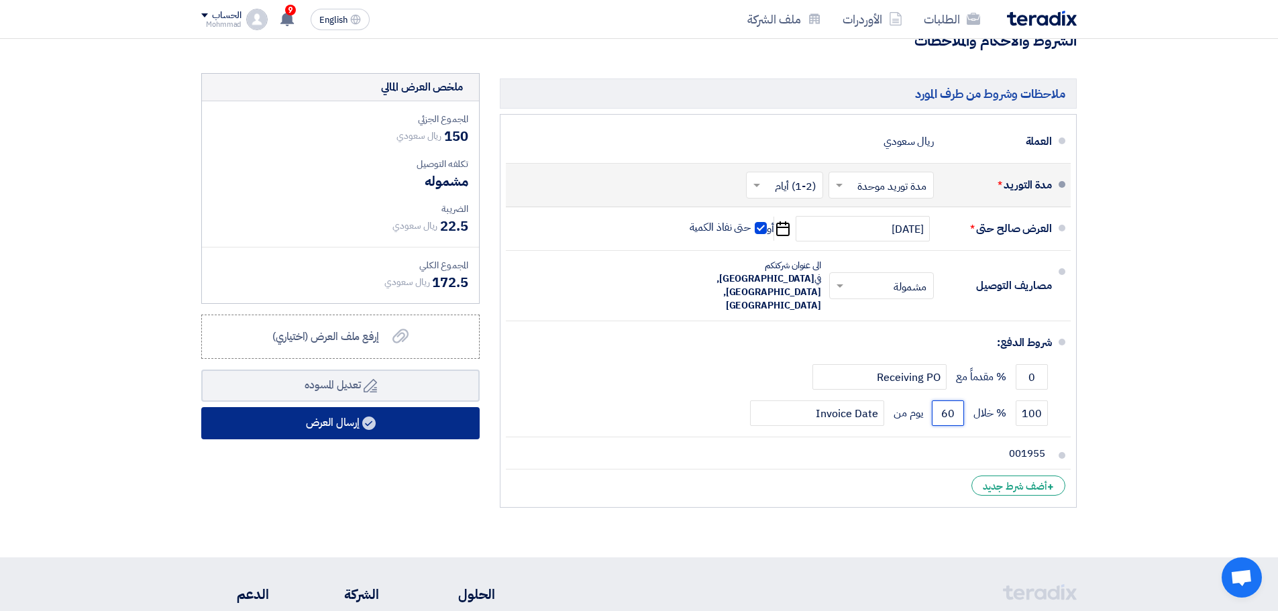
type input "60"
click at [235, 420] on button "إرسال العرض" at bounding box center [340, 423] width 278 height 32
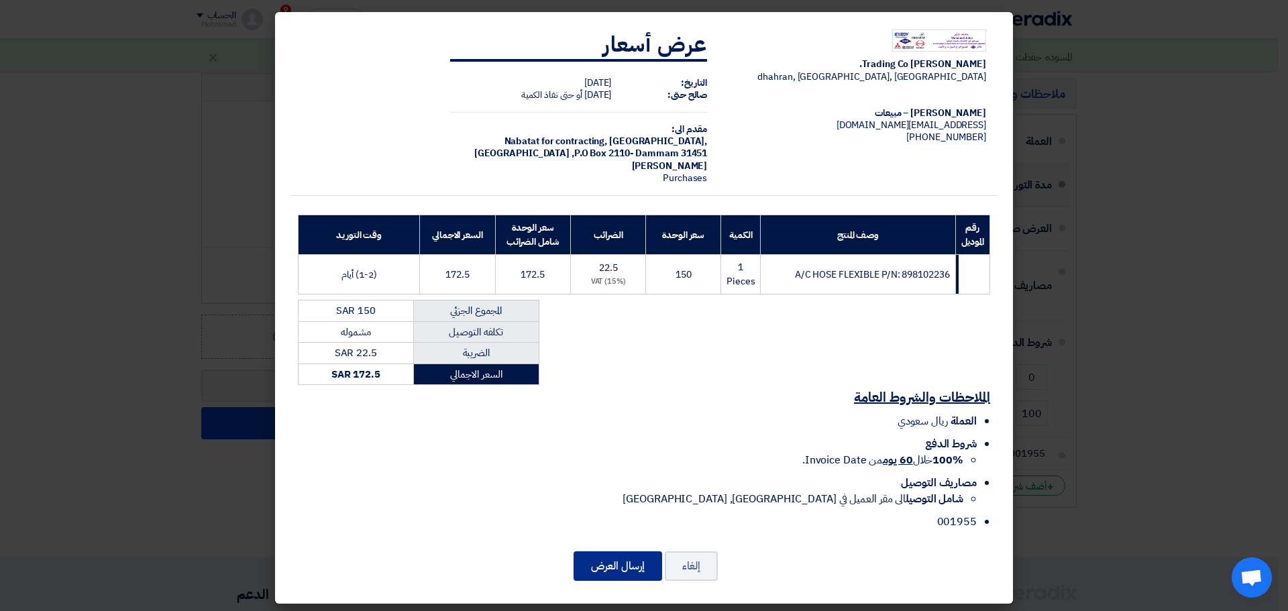
click at [638, 568] on button "إرسال العرض" at bounding box center [617, 566] width 89 height 30
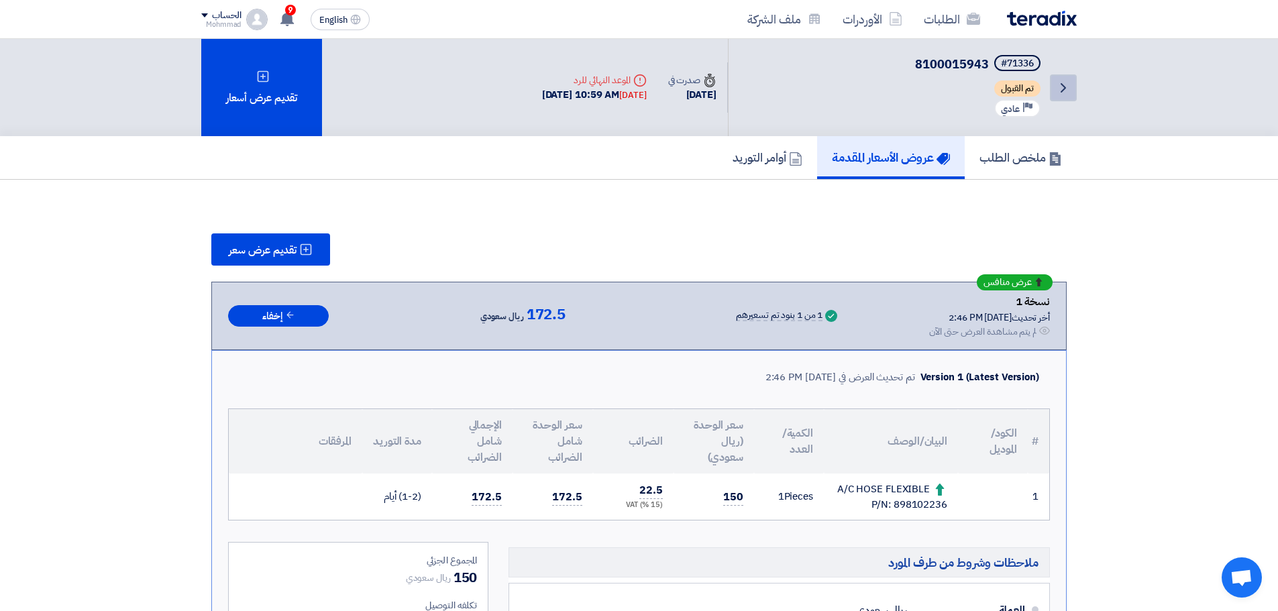
click at [1058, 93] on icon "Back" at bounding box center [1063, 88] width 16 height 16
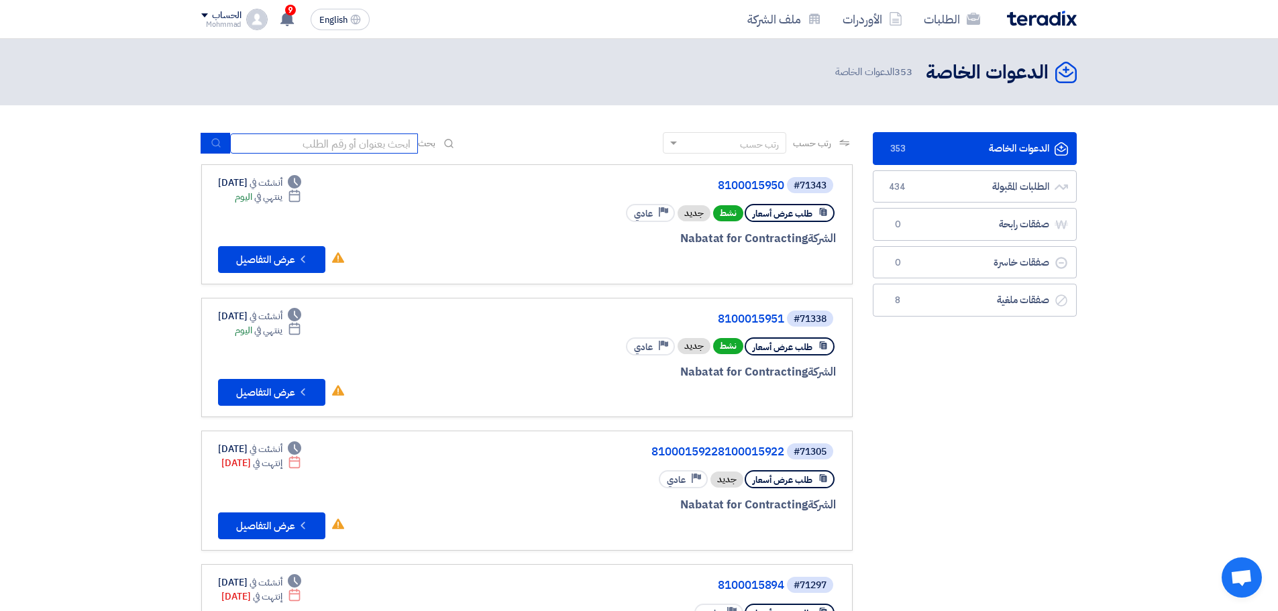
click at [312, 141] on input at bounding box center [324, 143] width 188 height 20
paste input "8100015951"
type input "8100015951"
click at [208, 142] on button "submit" at bounding box center [216, 143] width 30 height 21
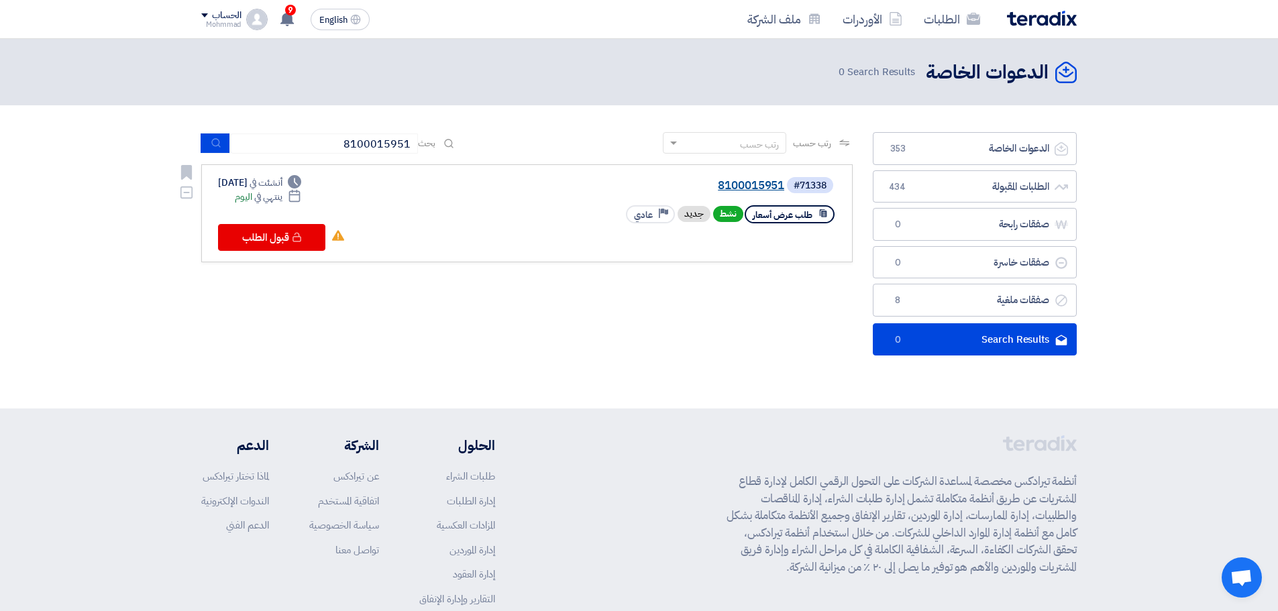
click at [756, 189] on link "8100015951" at bounding box center [650, 186] width 268 height 12
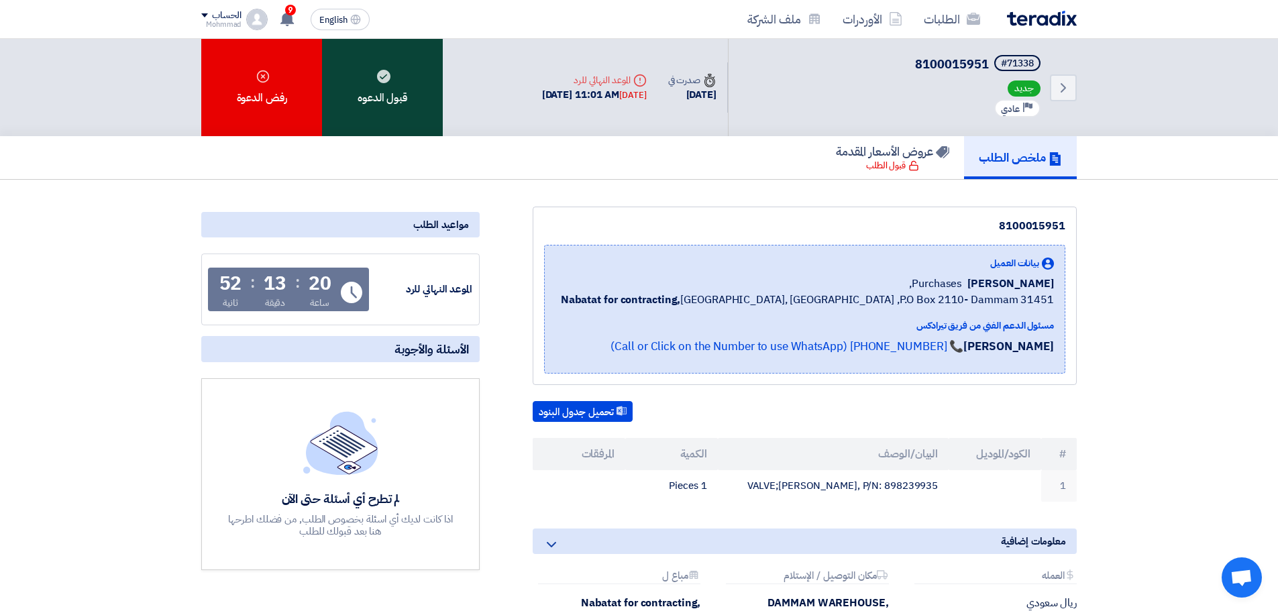
click at [414, 93] on div "قبول الدعوه" at bounding box center [382, 87] width 121 height 97
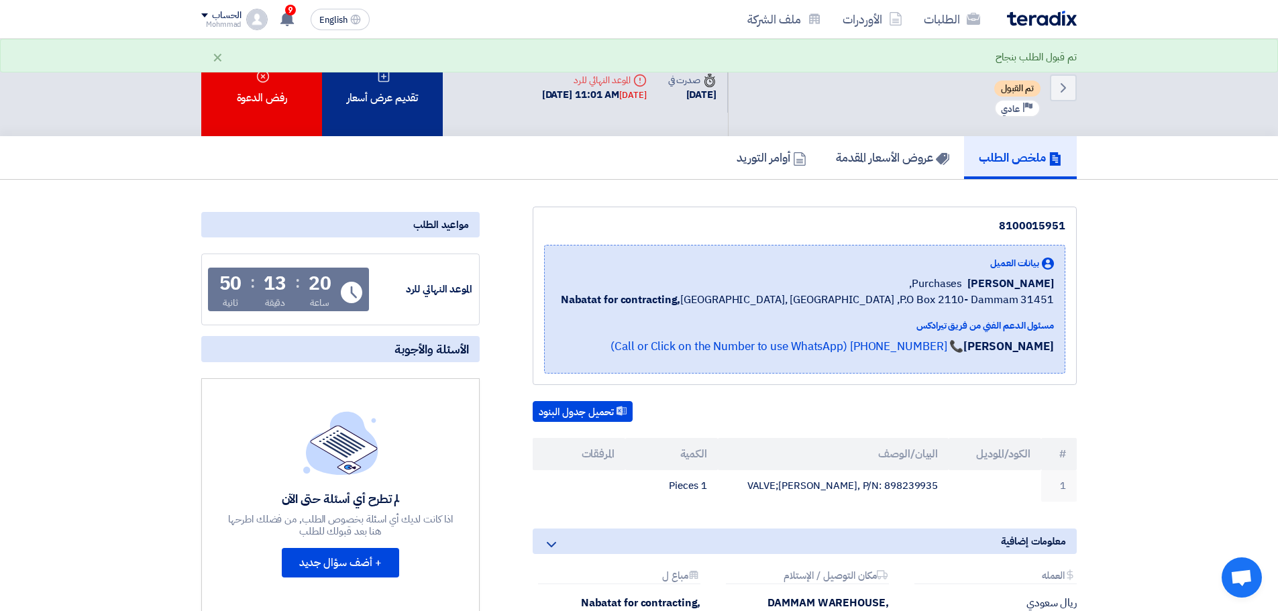
click at [391, 115] on div "تقديم عرض أسعار" at bounding box center [382, 87] width 121 height 97
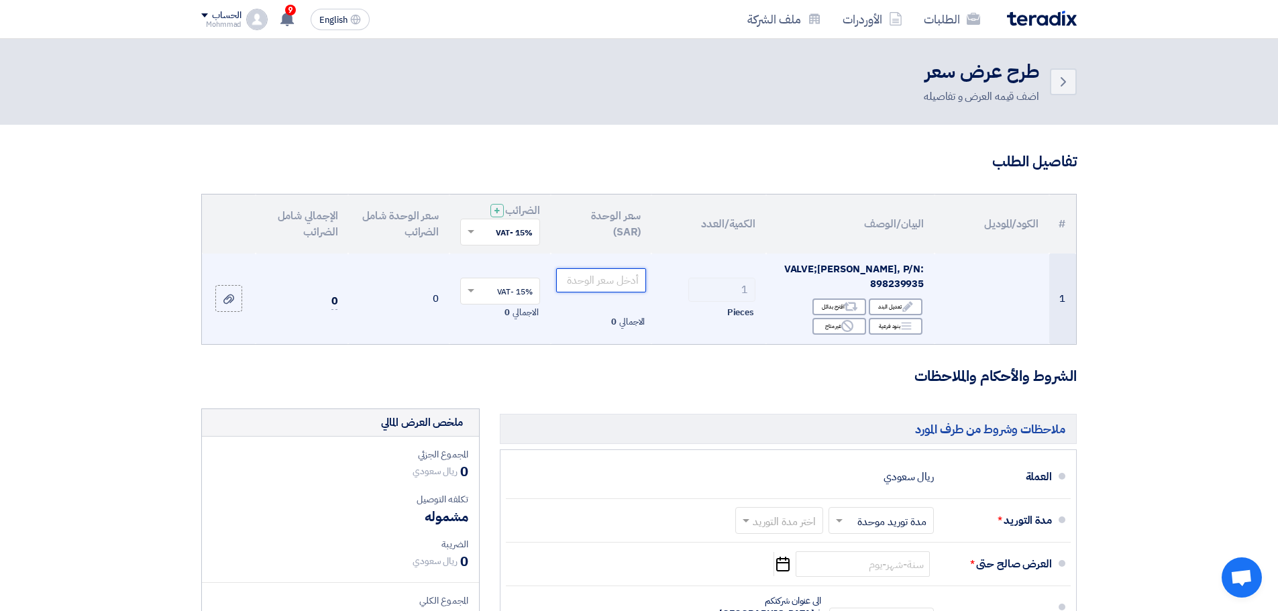
click at [585, 274] on input "number" at bounding box center [601, 280] width 91 height 24
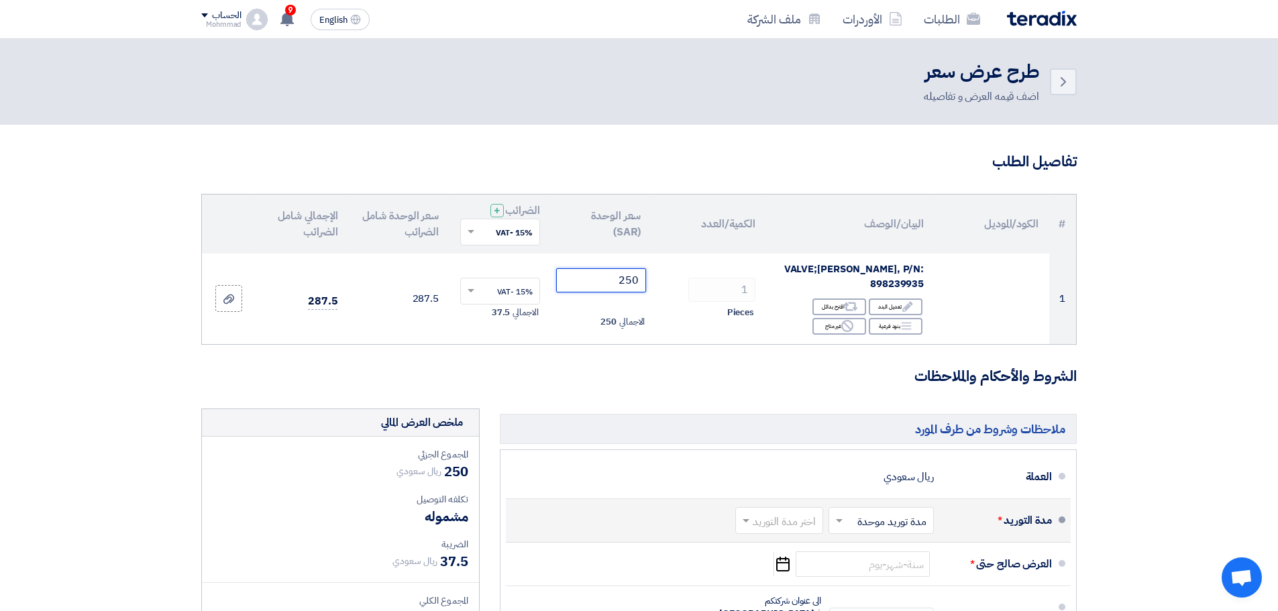
click at [753, 518] on input "text" at bounding box center [776, 521] width 81 height 19
type input "250"
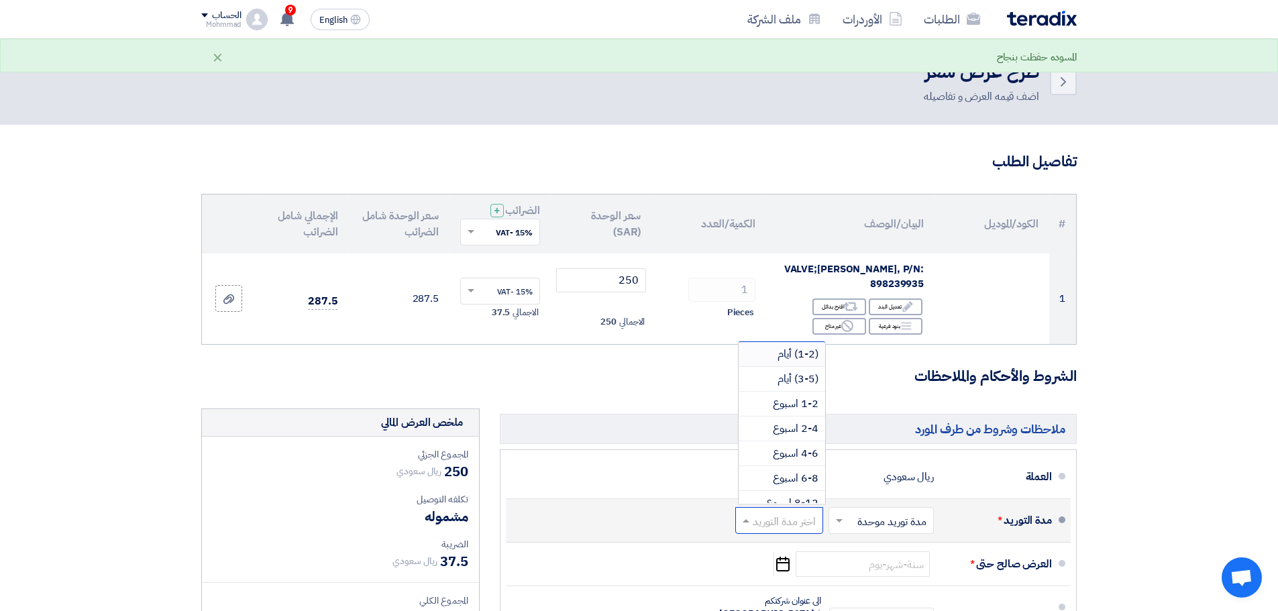
click at [795, 346] on span "(1-2) أيام" at bounding box center [797, 354] width 41 height 16
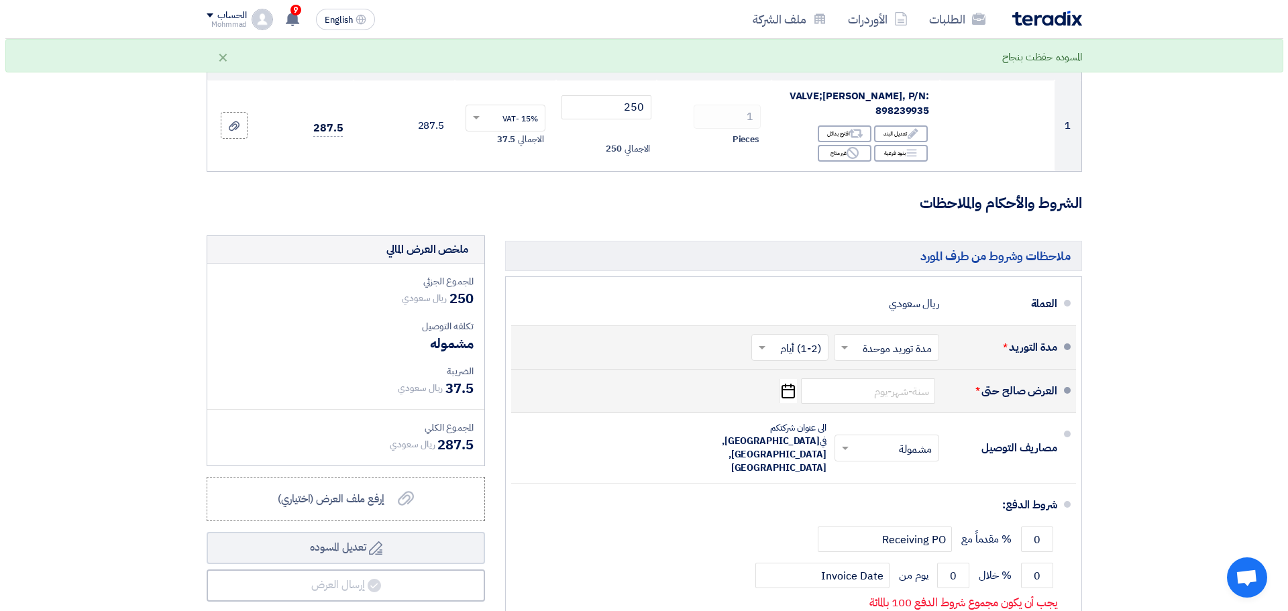
scroll to position [201, 0]
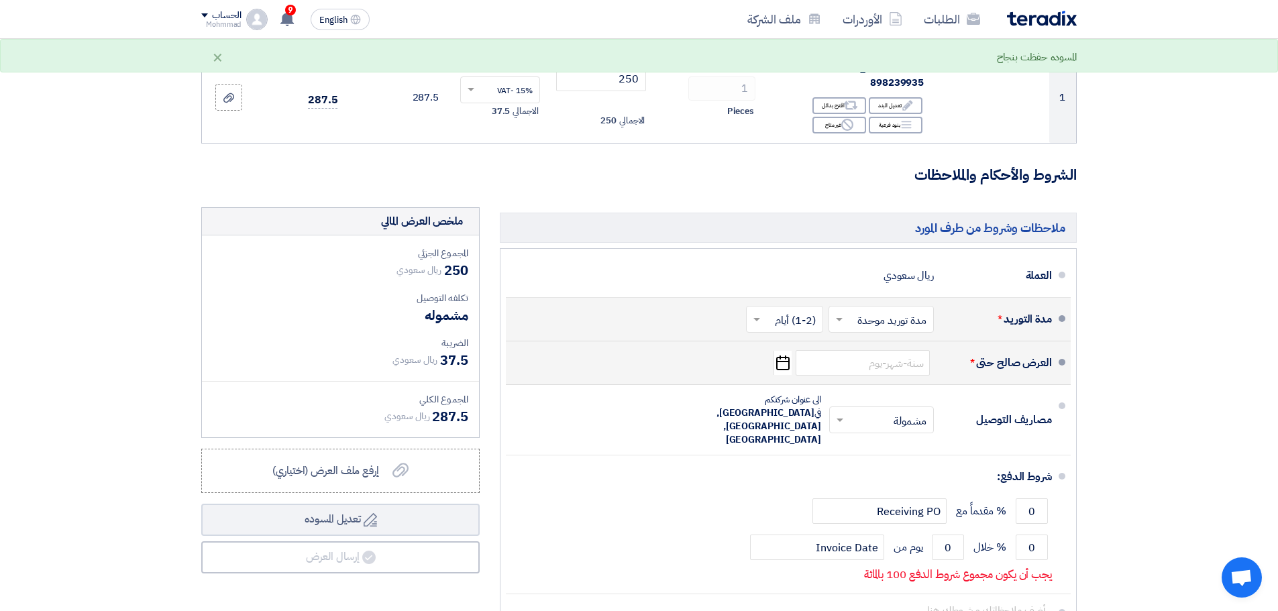
click at [785, 351] on icon "Pick a date" at bounding box center [782, 363] width 18 height 24
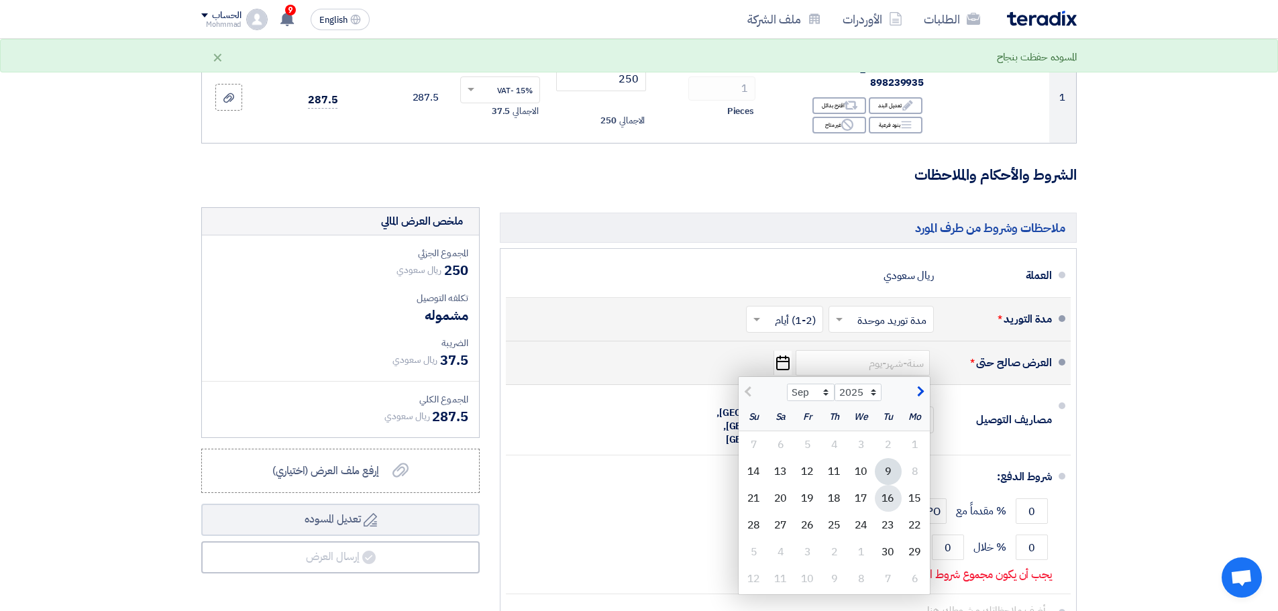
click at [889, 486] on div "16" at bounding box center [888, 498] width 27 height 27
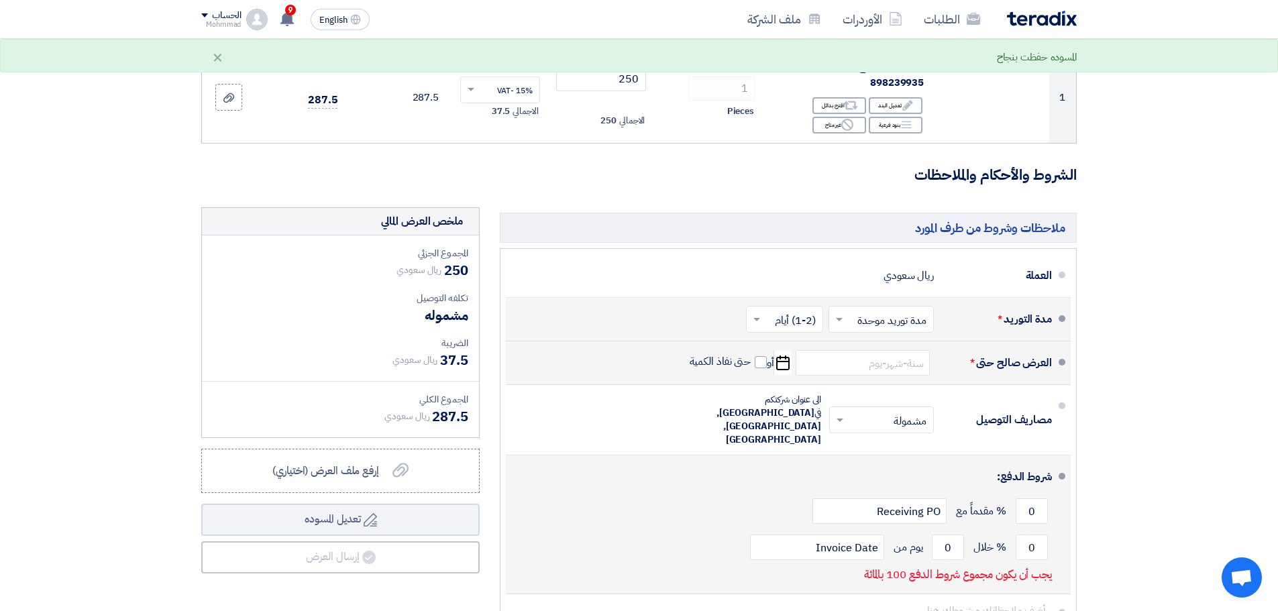
type input "[DATE]"
click at [1027, 535] on input "0" at bounding box center [1031, 547] width 32 height 25
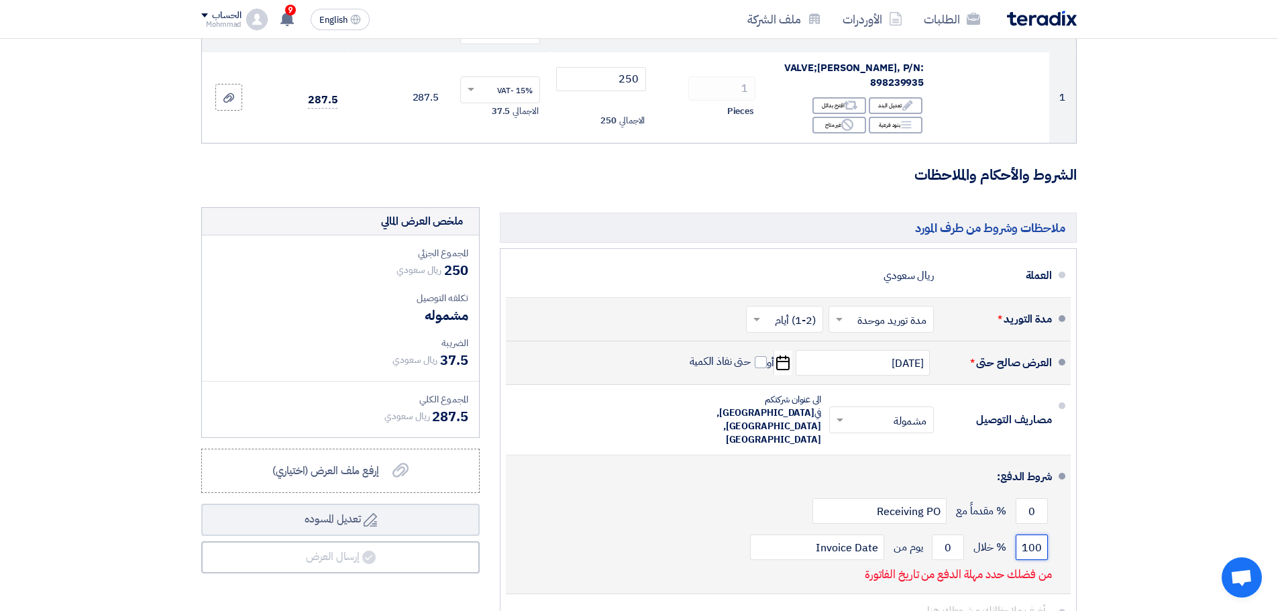
type input "100"
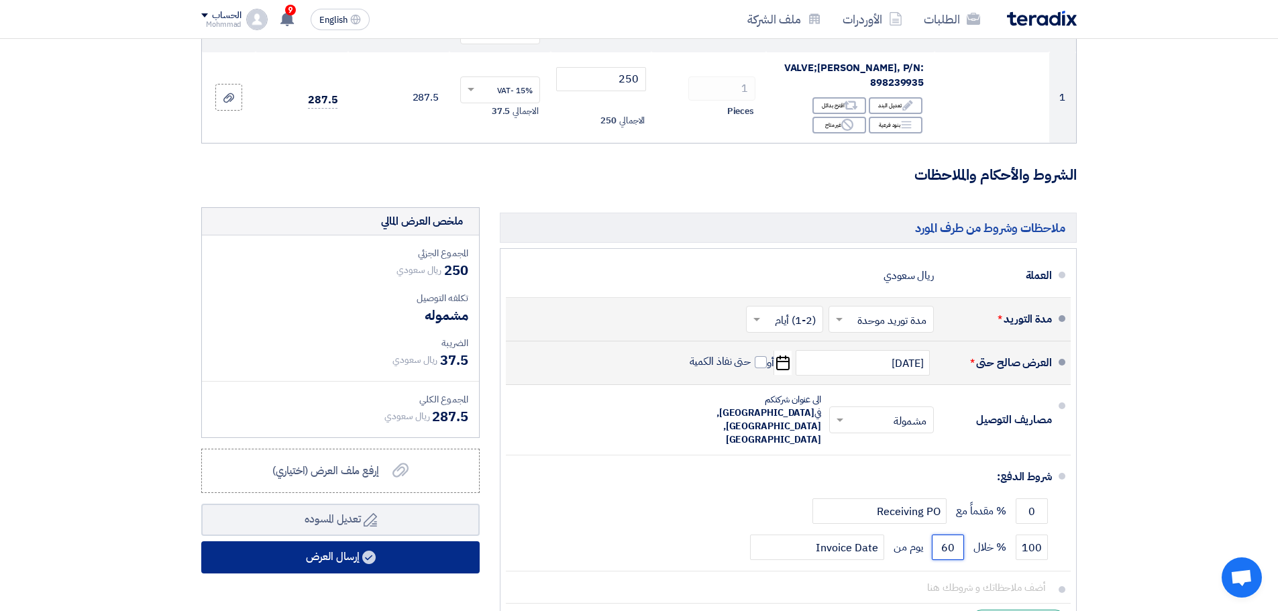
type input "60"
click at [306, 549] on button "إرسال العرض" at bounding box center [340, 557] width 278 height 32
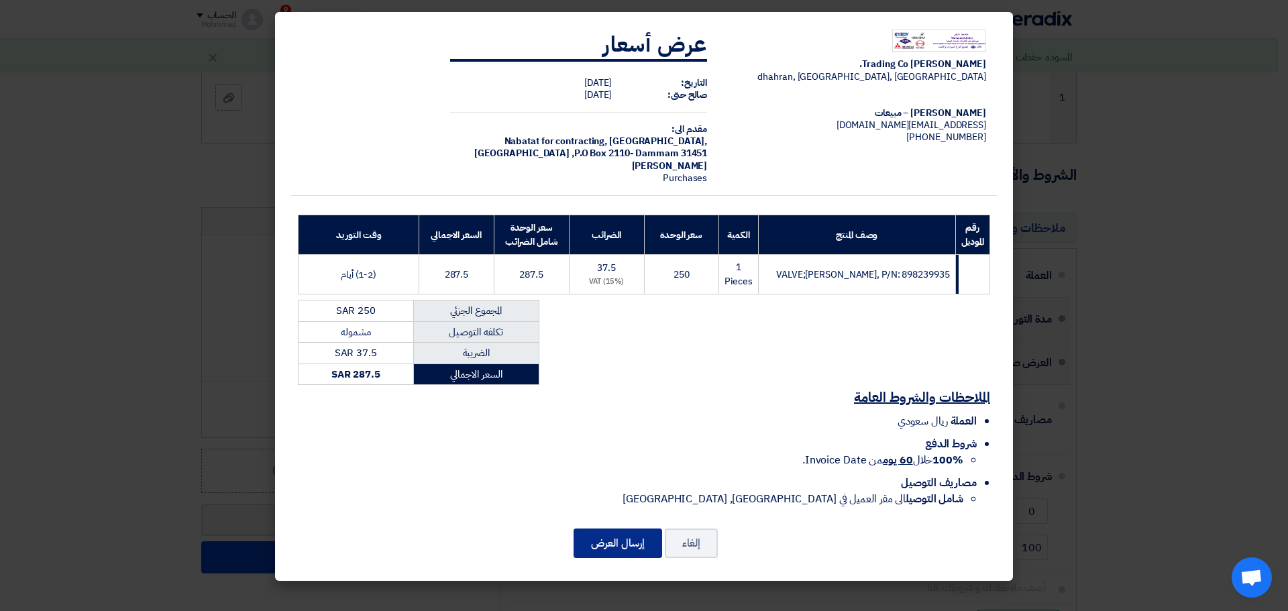
click at [620, 545] on button "إرسال العرض" at bounding box center [617, 543] width 89 height 30
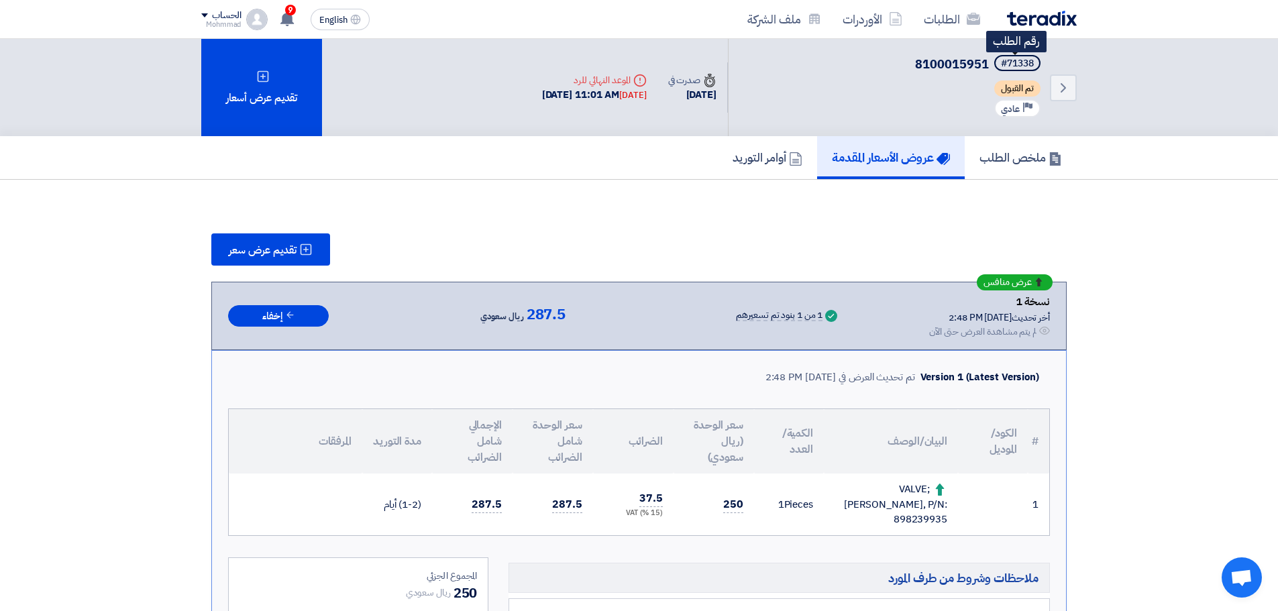
click at [1015, 68] on div "#71338" at bounding box center [1017, 63] width 33 height 9
copy div "71338"
click at [1061, 82] on icon "Back" at bounding box center [1063, 88] width 16 height 16
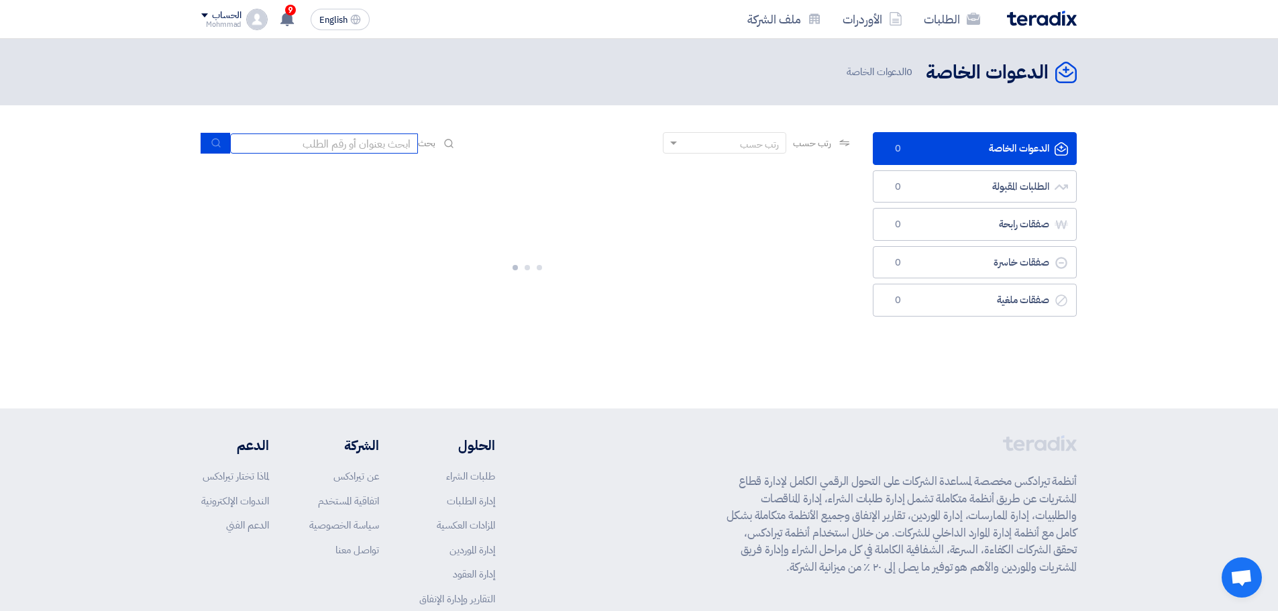
click at [282, 139] on input at bounding box center [324, 143] width 188 height 20
paste input "8100015950"
type input "8100015950"
click at [209, 136] on button "submit" at bounding box center [216, 143] width 30 height 21
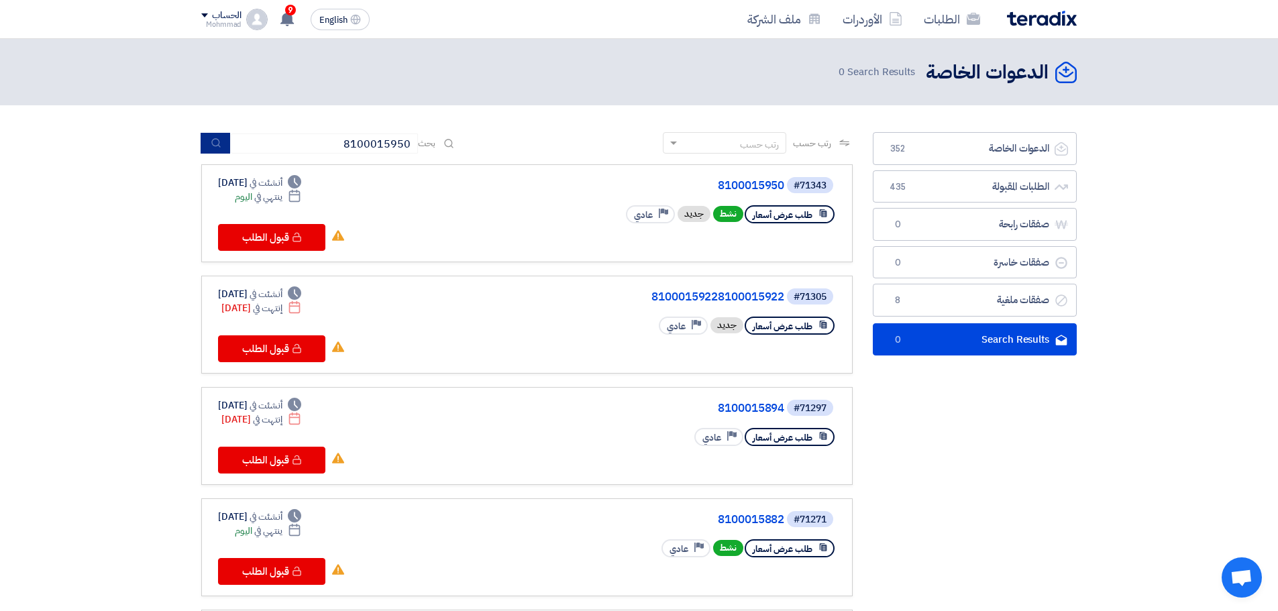
click at [215, 144] on icon "submit" at bounding box center [216, 142] width 11 height 11
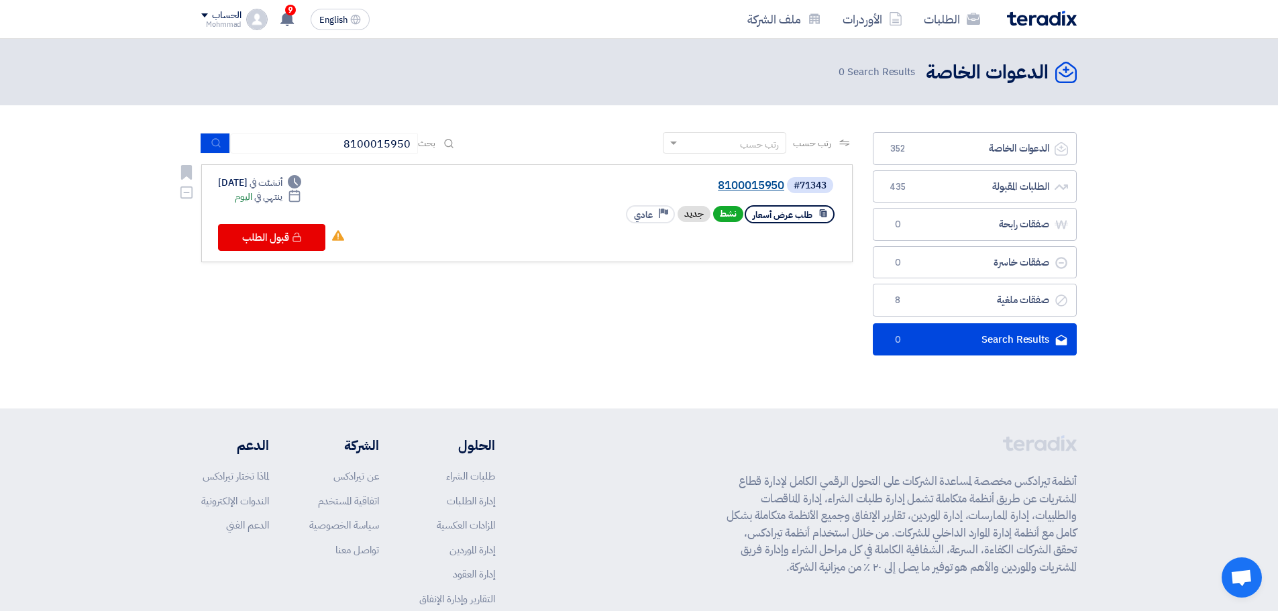
click at [753, 181] on link "8100015950" at bounding box center [650, 186] width 268 height 12
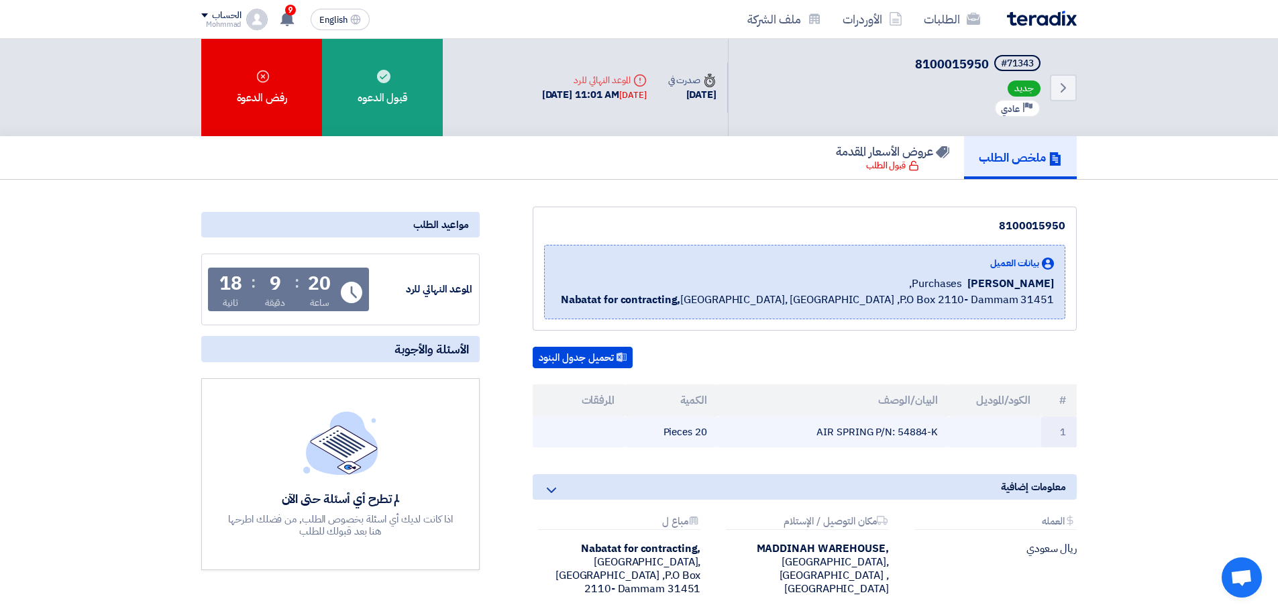
click at [907, 432] on td "AIR SPRING P/N: 54884-K" at bounding box center [833, 432] width 231 height 32
click at [889, 431] on td "AIR SPRING P/N: 54884-K" at bounding box center [833, 432] width 231 height 32
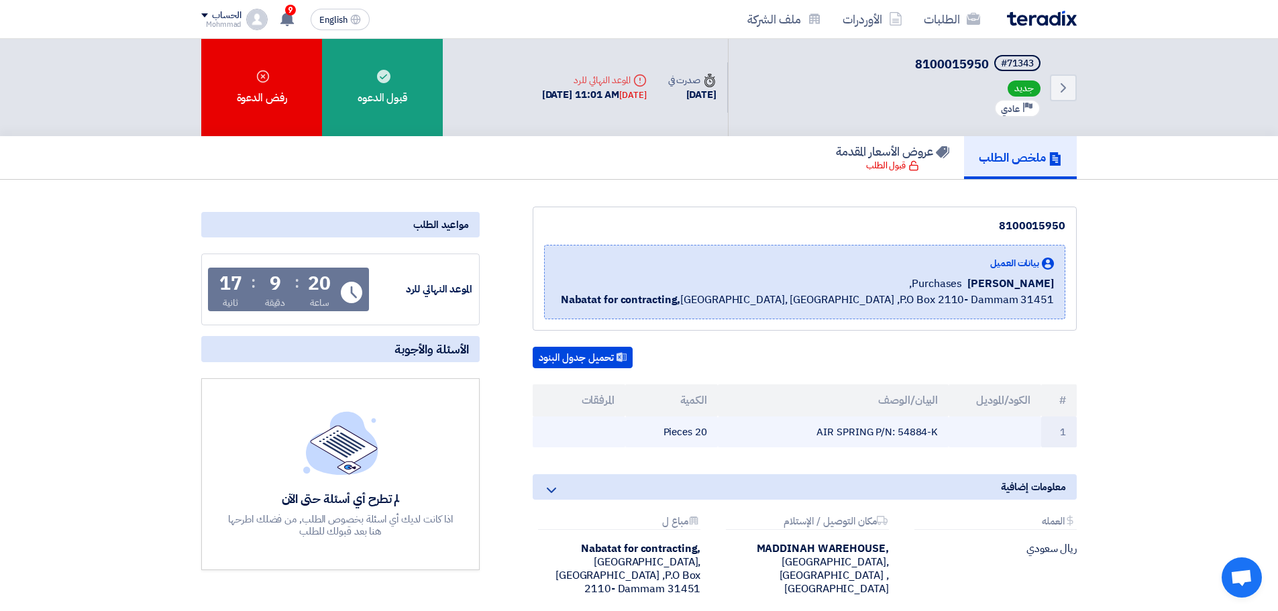
click at [889, 431] on td "AIR SPRING P/N: 54884-K" at bounding box center [833, 432] width 231 height 32
drag, startPoint x: 897, startPoint y: 433, endPoint x: 947, endPoint y: 439, distance: 49.9
click at [947, 439] on td "AIR SPRING P/N: 54884-K" at bounding box center [833, 432] width 231 height 32
copy td "54884-K"
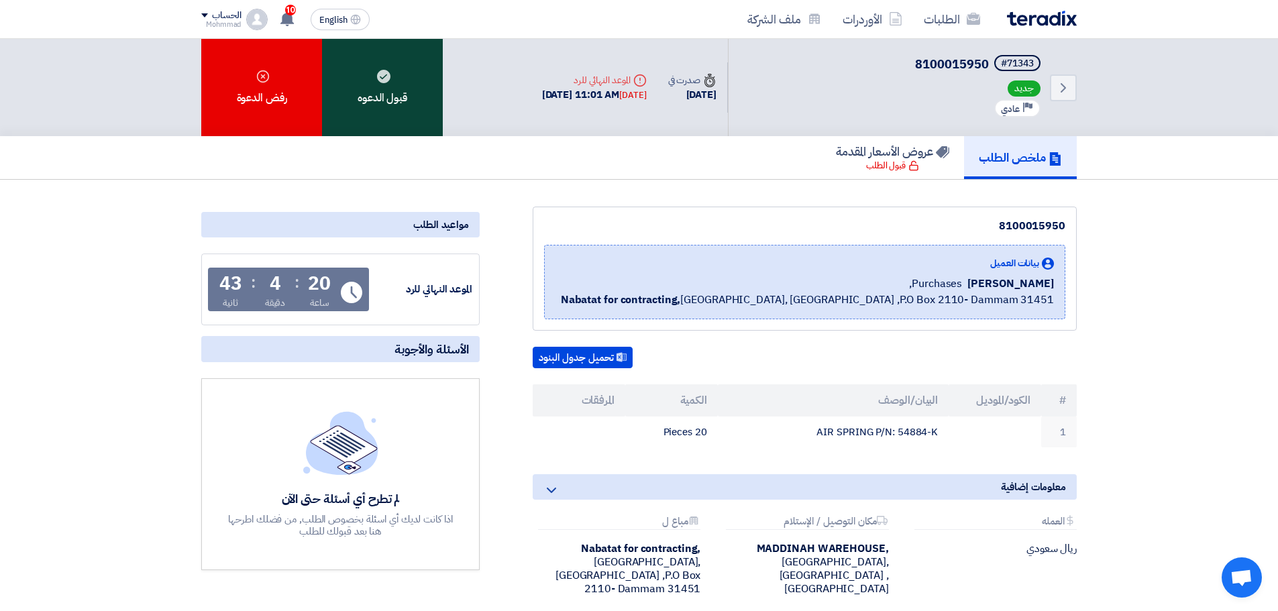
click at [407, 105] on div "قبول الدعوه" at bounding box center [382, 87] width 121 height 97
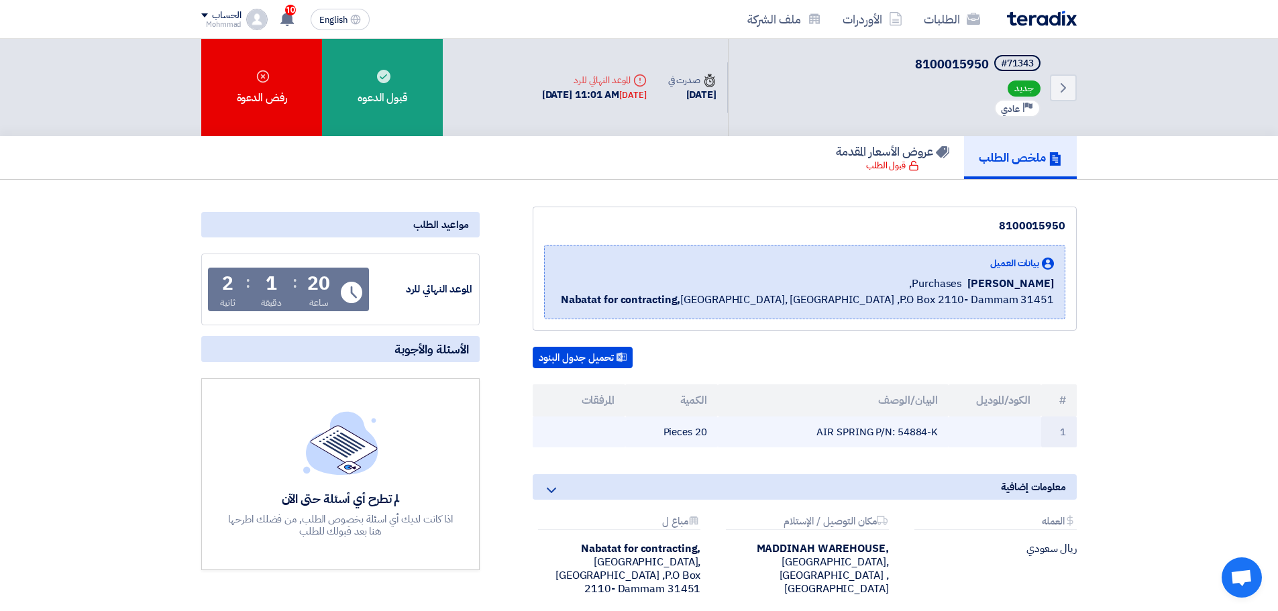
drag, startPoint x: 1065, startPoint y: 404, endPoint x: 627, endPoint y: 428, distance: 438.6
click at [627, 428] on table "# الكود/الموديل البيان/الوصف الكمية المرفقات 1 AIR SPRING P/N: 54884-K 20 Pieces" at bounding box center [804, 416] width 544 height 64
copy table "# الكود/الموديل البيان/الوصف الكمية المرفقات 1 AIR SPRING P/N: 54884-K 20 Pieces"
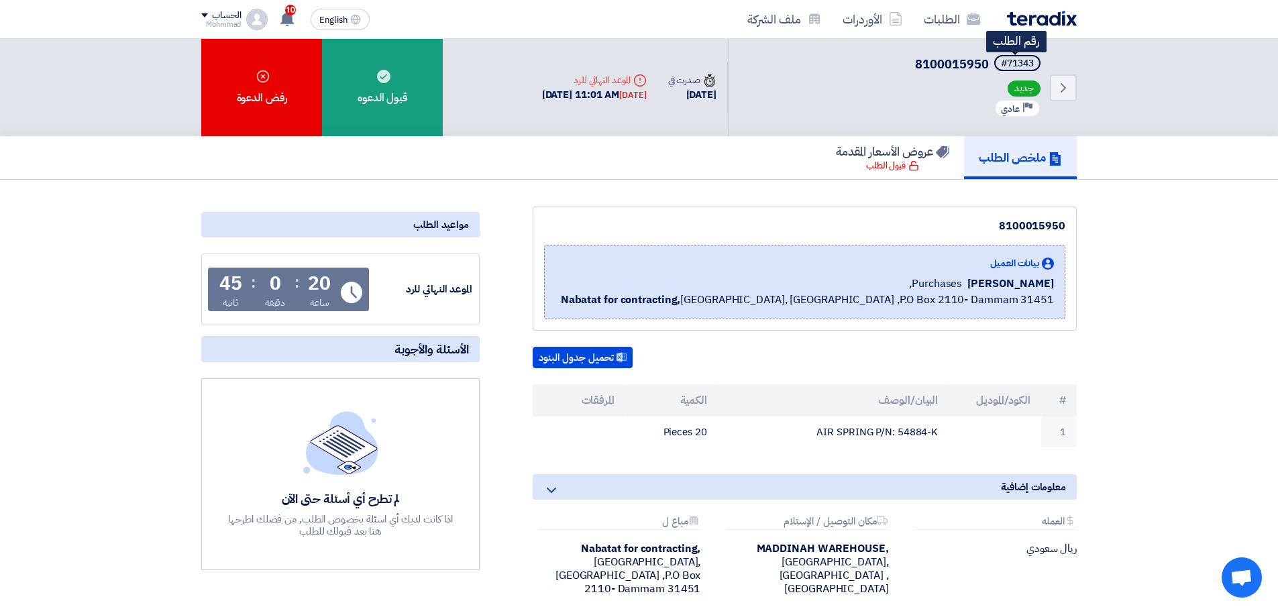
click at [1019, 61] on div "#71343" at bounding box center [1017, 63] width 33 height 9
copy div "71343"
